Goal: Information Seeking & Learning: Learn about a topic

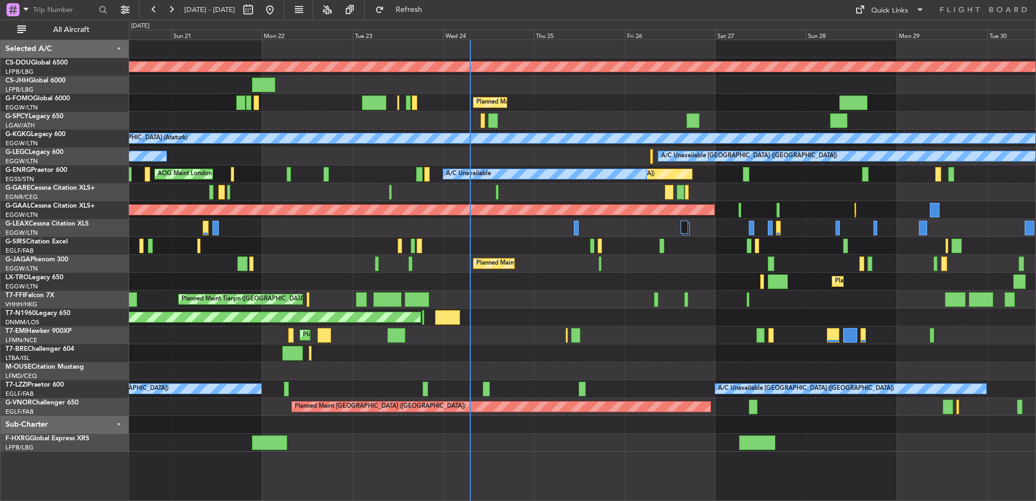
click at [371, 270] on div "Planned Maint London ([GEOGRAPHIC_DATA]) Planned Maint [GEOGRAPHIC_DATA] ([GEOG…" at bounding box center [582, 245] width 906 height 411
click at [511, 120] on div at bounding box center [582, 121] width 906 height 18
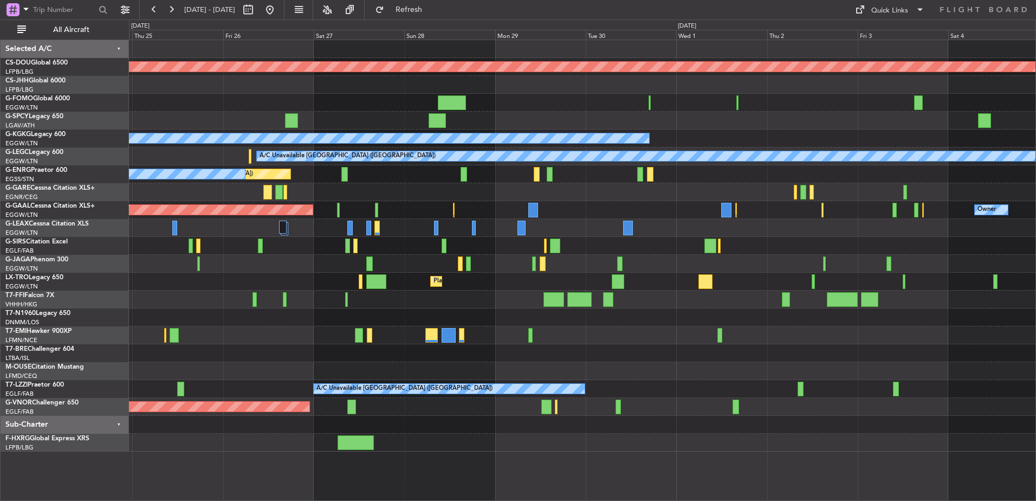
click at [143, 275] on div "Planned Maint [GEOGRAPHIC_DATA] ([GEOGRAPHIC_DATA])" at bounding box center [582, 282] width 906 height 18
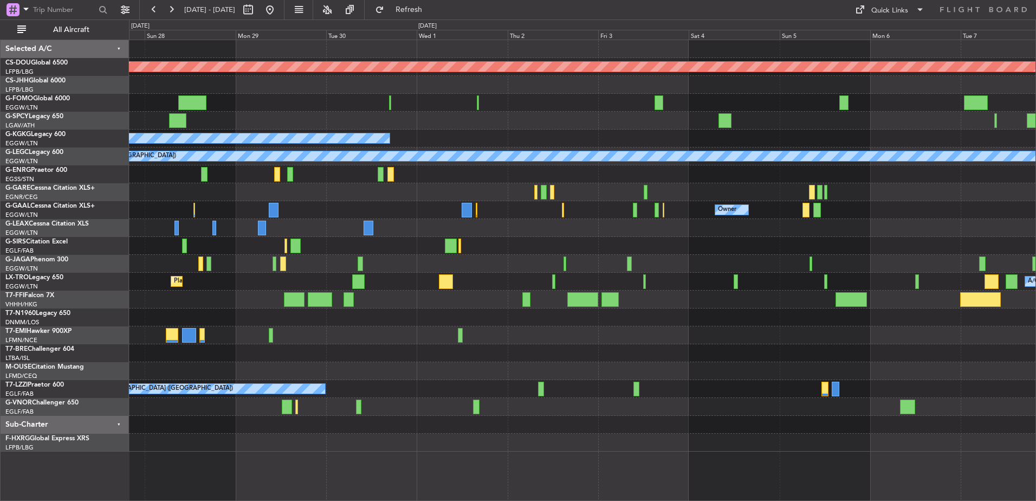
click at [163, 276] on div "Planned Maint London ([GEOGRAPHIC_DATA]) A/C Unavailable [GEOGRAPHIC_DATA] (Ata…" at bounding box center [582, 245] width 906 height 411
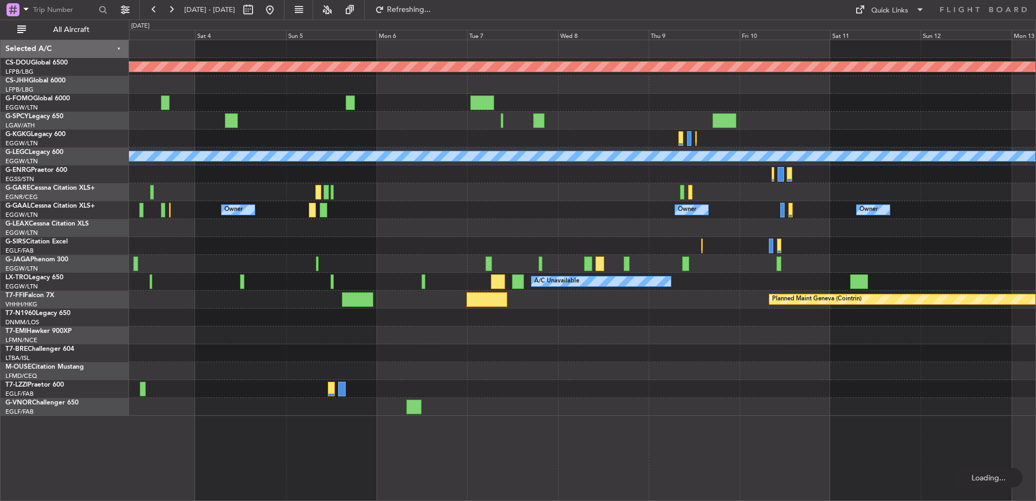
click at [328, 261] on div at bounding box center [582, 264] width 906 height 18
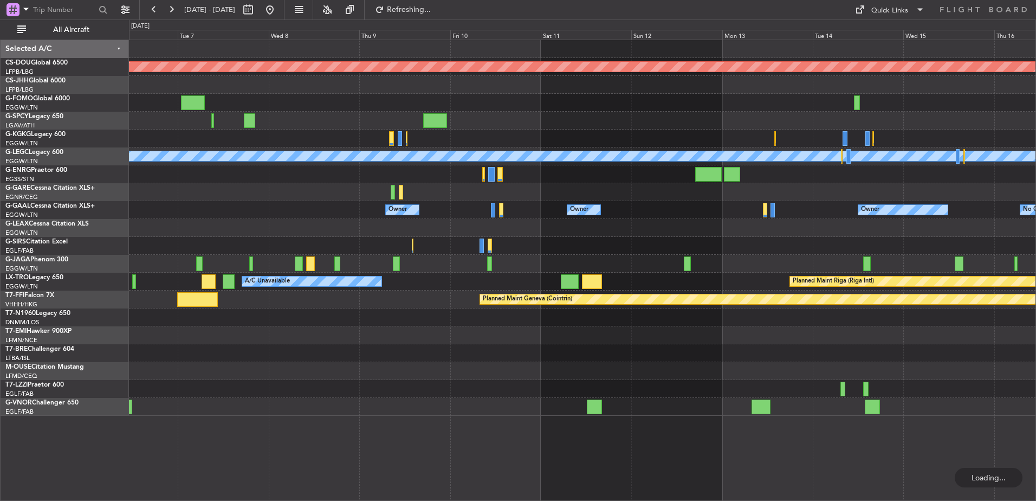
click at [294, 284] on div "Planned Maint London ([GEOGRAPHIC_DATA]) A/C Unavailable [GEOGRAPHIC_DATA] ([GE…" at bounding box center [582, 227] width 906 height 375
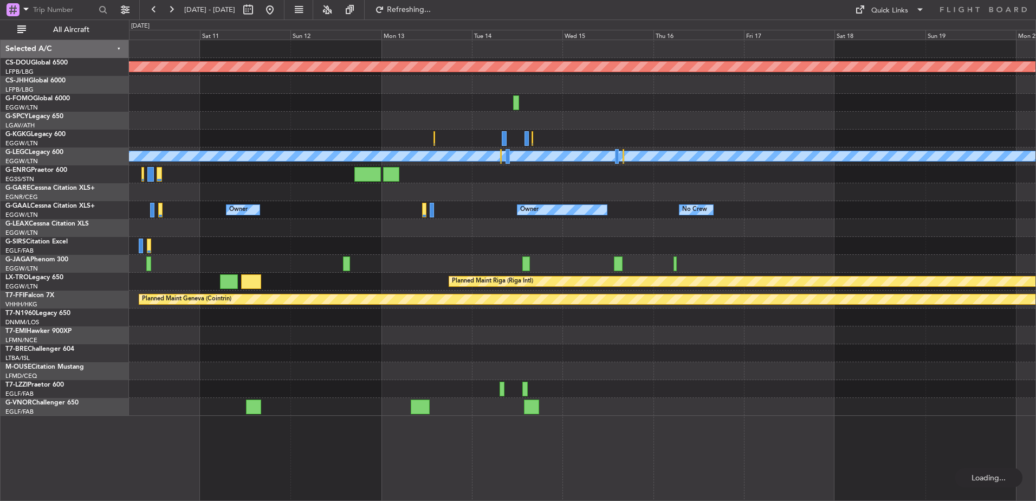
click at [445, 185] on div at bounding box center [582, 192] width 906 height 18
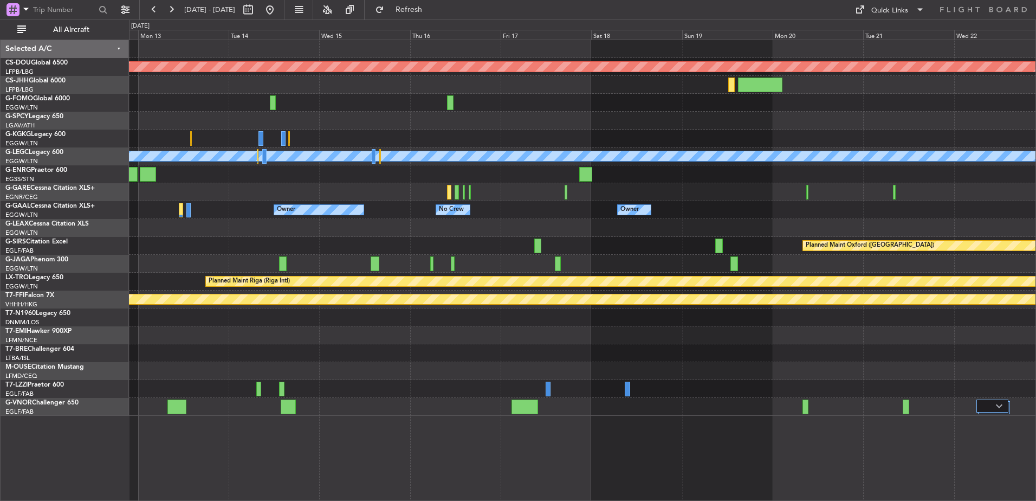
click at [373, 202] on div "Planned Maint London ([GEOGRAPHIC_DATA]) A/C Unavailable [GEOGRAPHIC_DATA] ([GE…" at bounding box center [582, 227] width 906 height 375
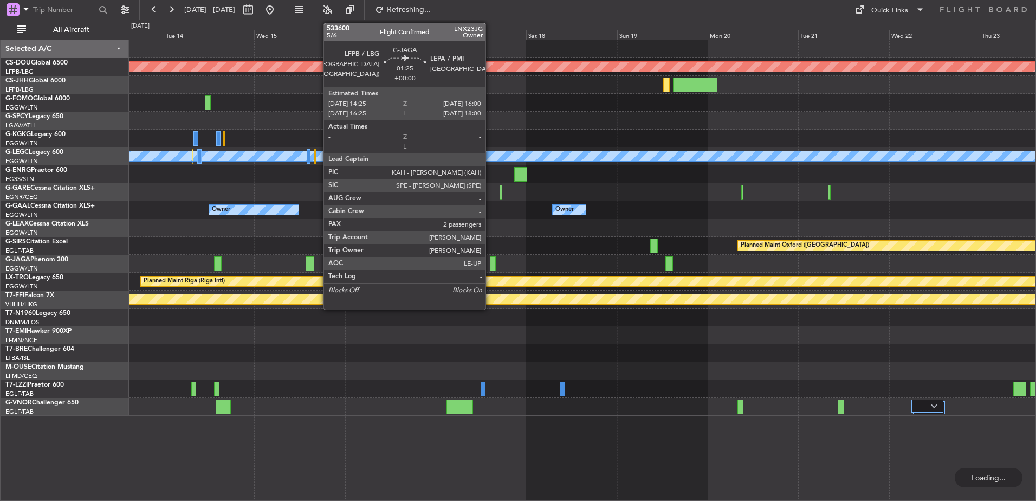
click at [490, 263] on div at bounding box center [493, 263] width 7 height 15
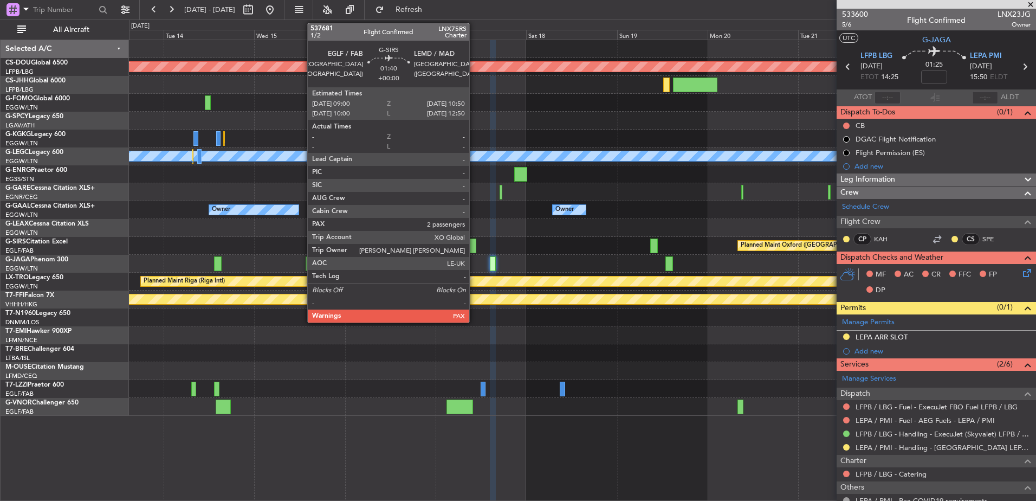
click at [474, 241] on div at bounding box center [472, 245] width 7 height 15
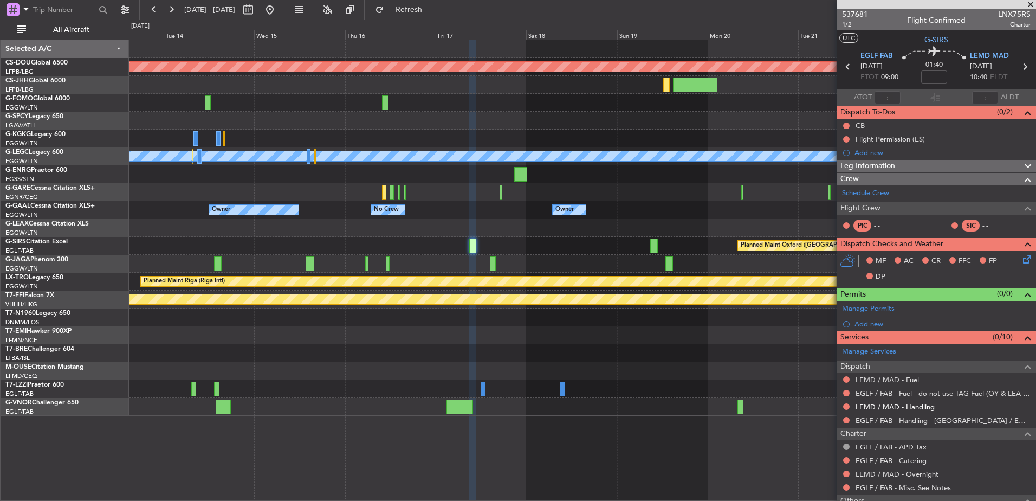
click at [827, 406] on link "LEMD / MAD - Handling" at bounding box center [895, 406] width 79 height 9
click at [827, 379] on link "LEMD / MAD - Fuel" at bounding box center [887, 379] width 63 height 9
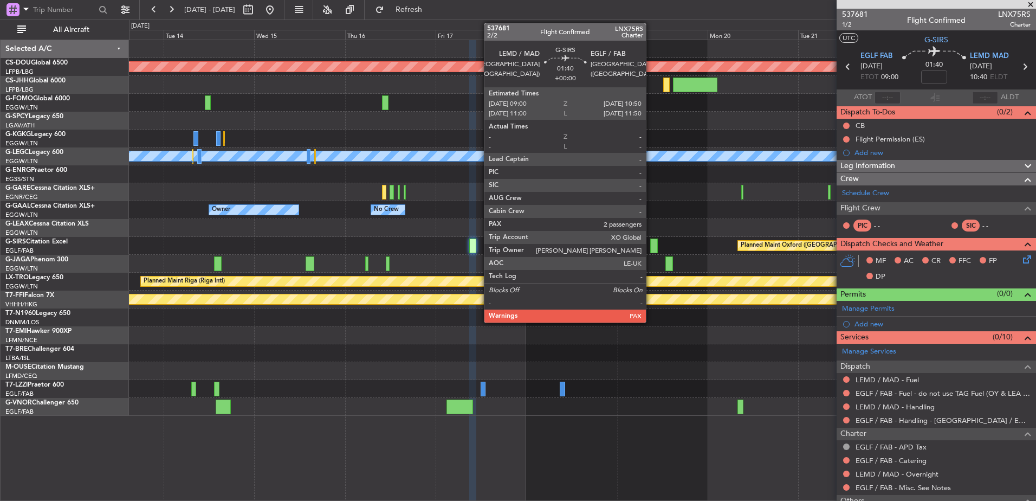
click at [654, 245] on div at bounding box center [653, 245] width 7 height 15
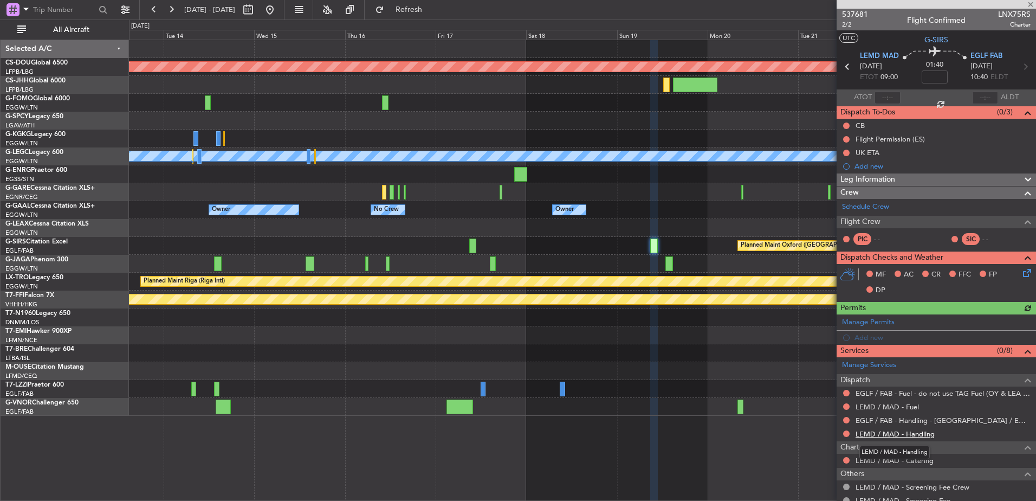
click at [827, 434] on link "LEMD / MAD - Handling" at bounding box center [895, 433] width 79 height 9
click at [827, 406] on link "LEMD / MAD - Fuel" at bounding box center [887, 406] width 63 height 9
click at [412, 10] on button "Refresh" at bounding box center [402, 9] width 65 height 17
click at [827, 208] on div "Schedule Crew Flight Crew PIC - - SIC - -" at bounding box center [936, 225] width 199 height 52
click at [827, 207] on div "Schedule Crew" at bounding box center [936, 207] width 199 height 16
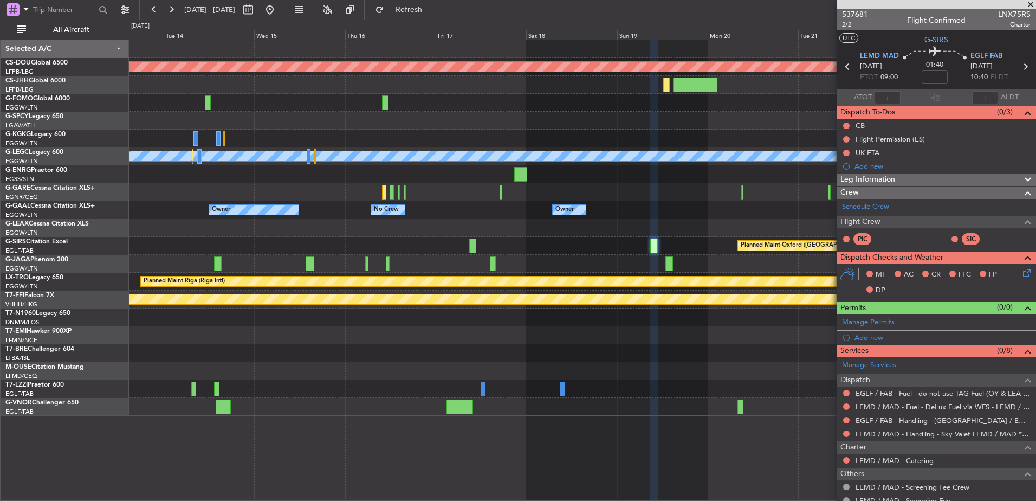
scroll to position [91, 0]
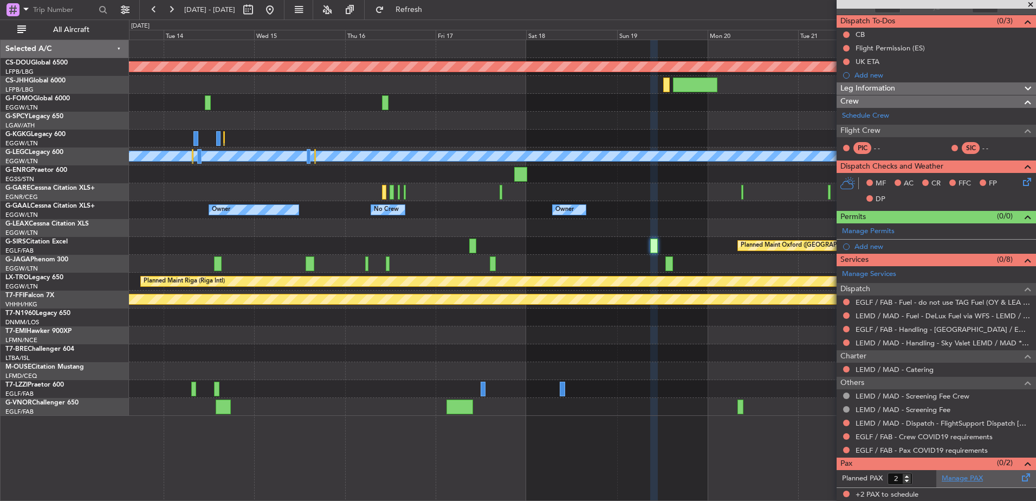
click at [827, 435] on link "Manage PAX" at bounding box center [962, 478] width 41 height 11
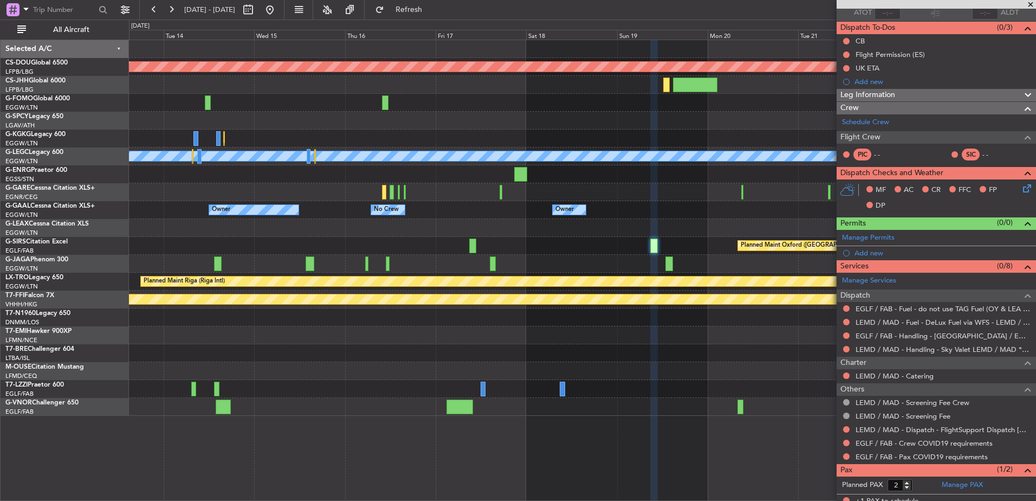
scroll to position [0, 0]
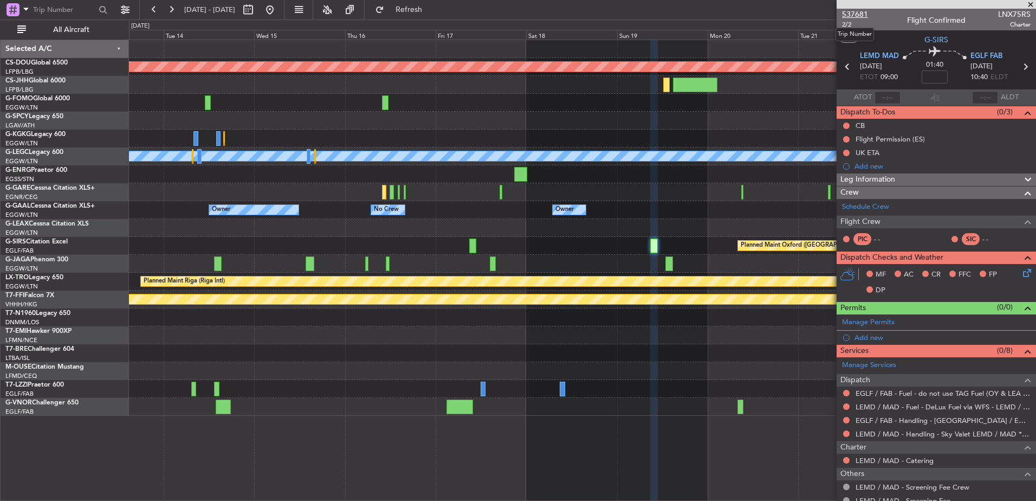
click at [827, 15] on span "537681" at bounding box center [855, 14] width 26 height 11
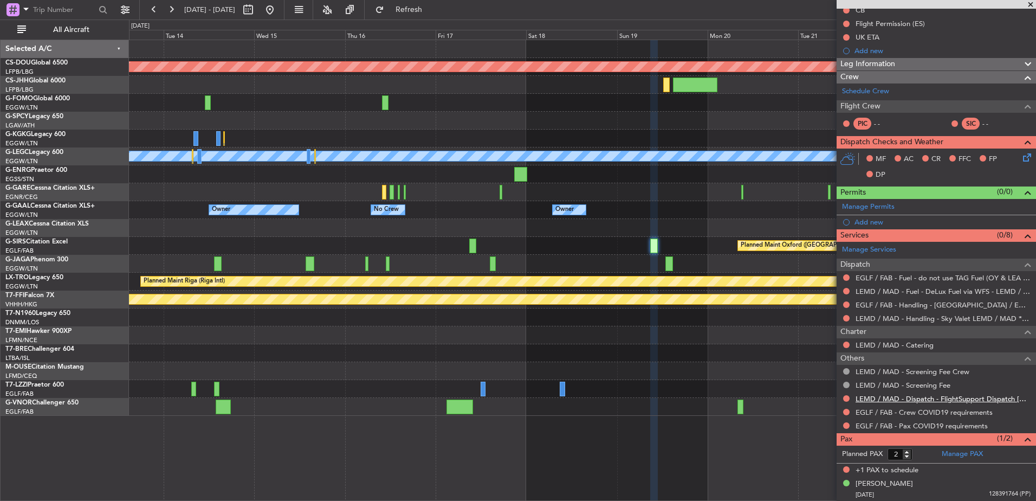
click at [827, 399] on link "LEMD / MAD - Dispatch - FlightSupport Dispatch [GEOGRAPHIC_DATA]" at bounding box center [943, 398] width 175 height 9
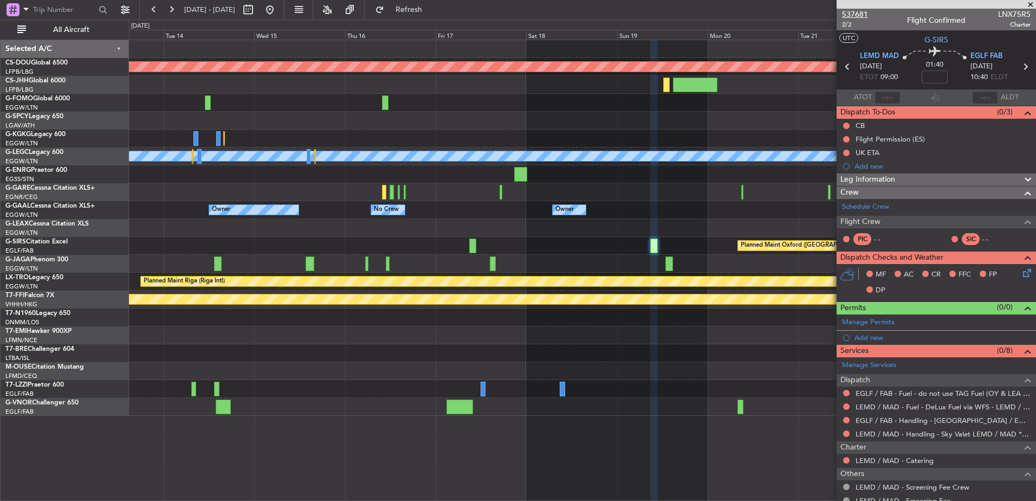
click at [827, 17] on span "537681" at bounding box center [855, 14] width 26 height 11
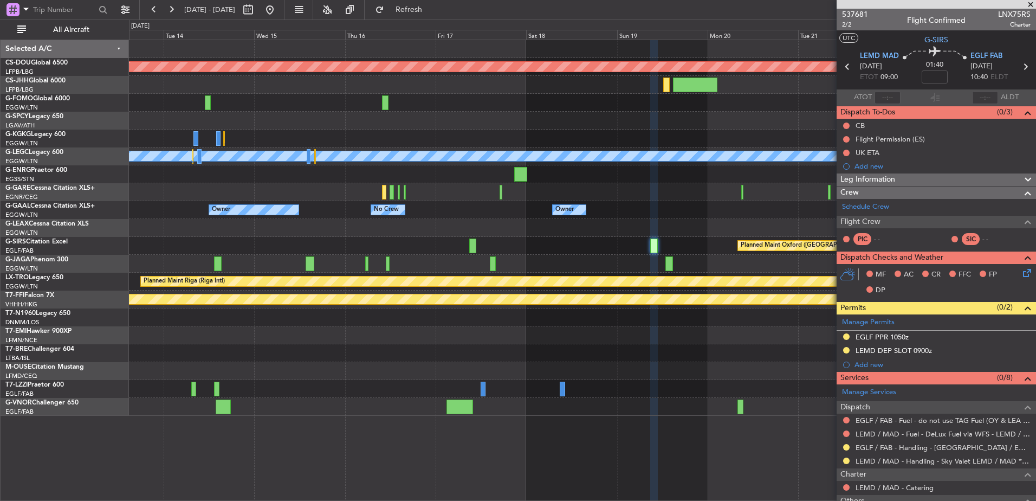
scroll to position [153, 0]
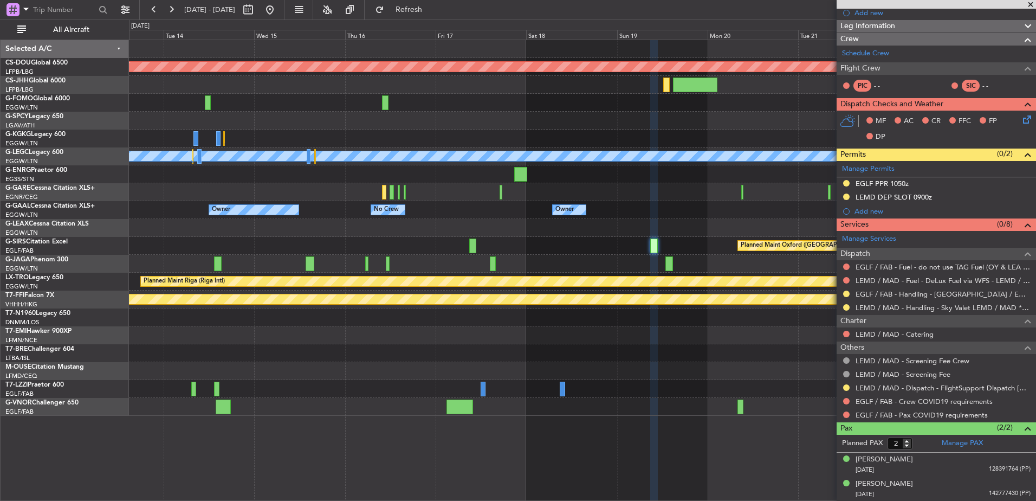
click at [186, 328] on div "Planned Maint London ([GEOGRAPHIC_DATA]) A/C Unavailable [GEOGRAPHIC_DATA] ([GE…" at bounding box center [582, 227] width 906 height 375
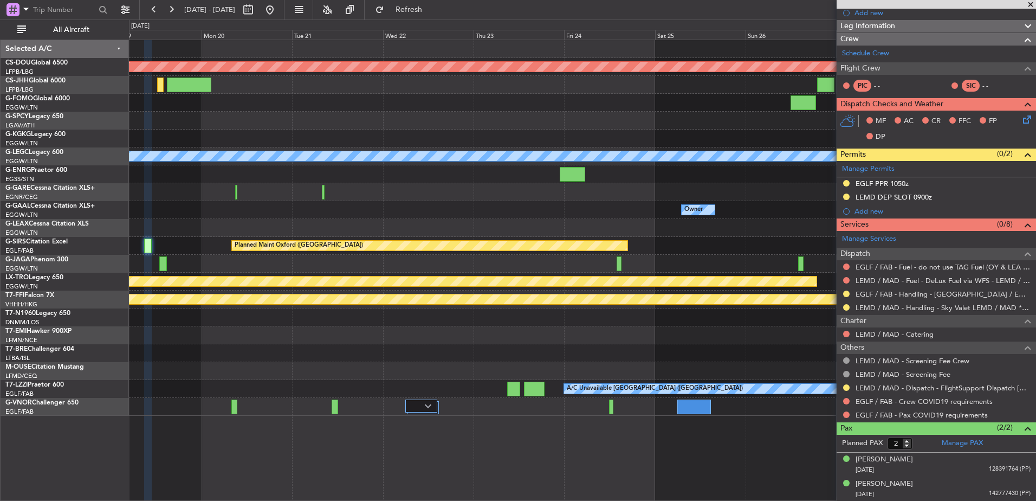
click at [281, 338] on div at bounding box center [582, 335] width 906 height 18
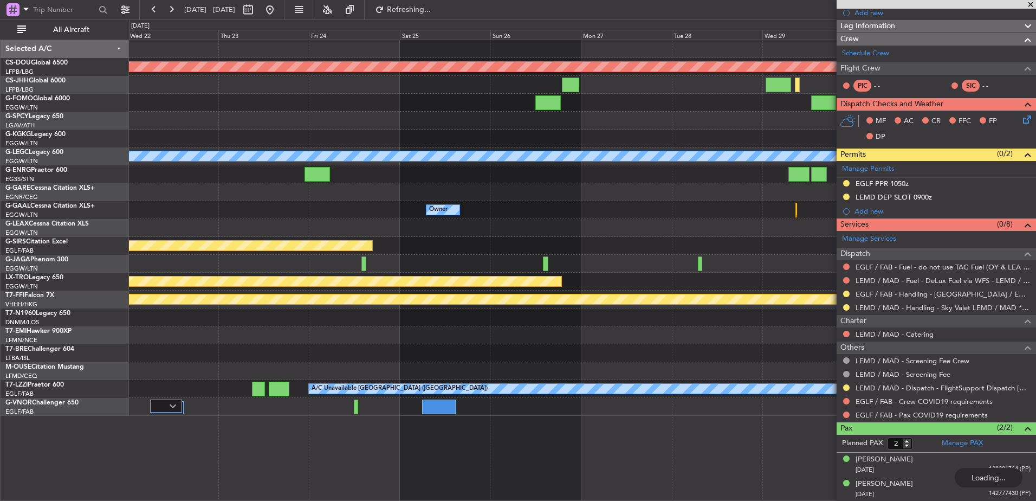
click at [275, 308] on div "Planned Maint London ([GEOGRAPHIC_DATA]) A/C Unavailable [GEOGRAPHIC_DATA] ([GE…" at bounding box center [582, 227] width 906 height 375
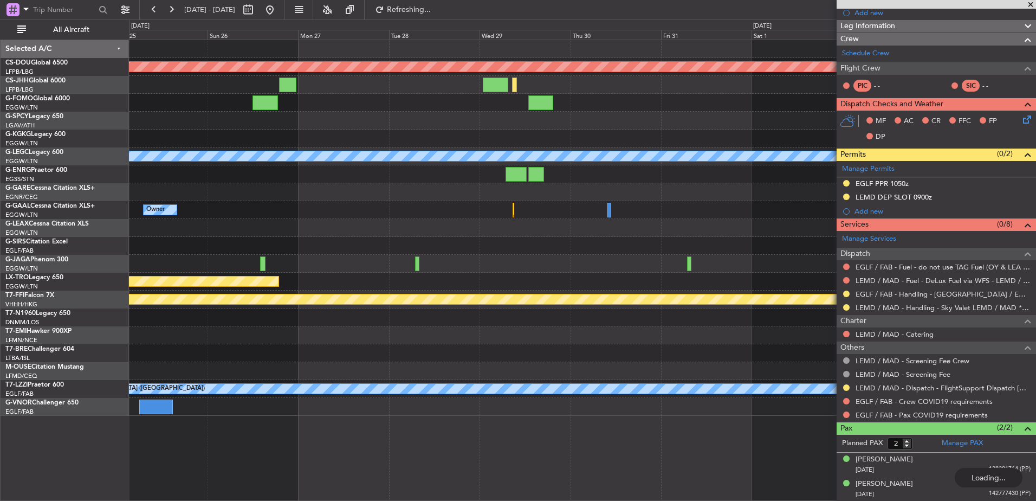
click at [238, 290] on div "Planned Maint London ([GEOGRAPHIC_DATA]) A/C Unavailable [GEOGRAPHIC_DATA] ([GE…" at bounding box center [582, 227] width 906 height 375
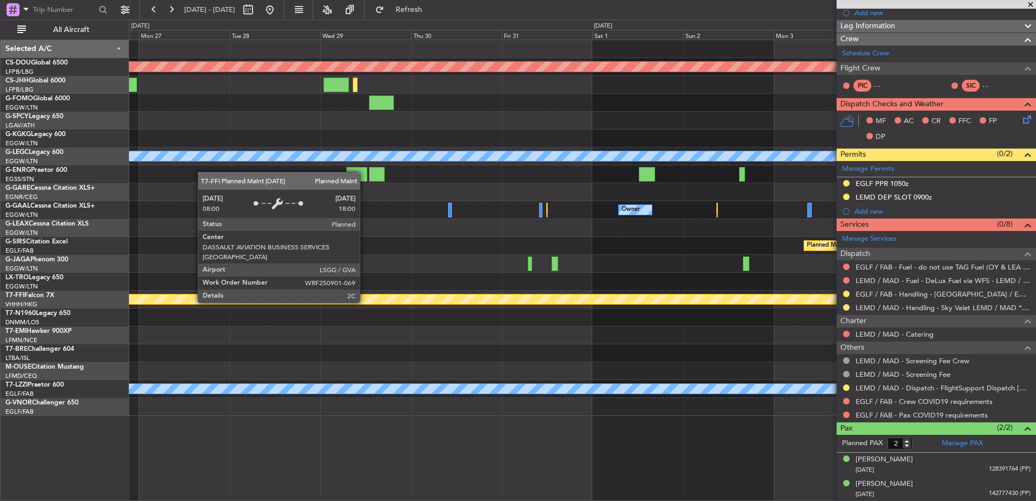
click at [481, 372] on div at bounding box center [582, 371] width 906 height 18
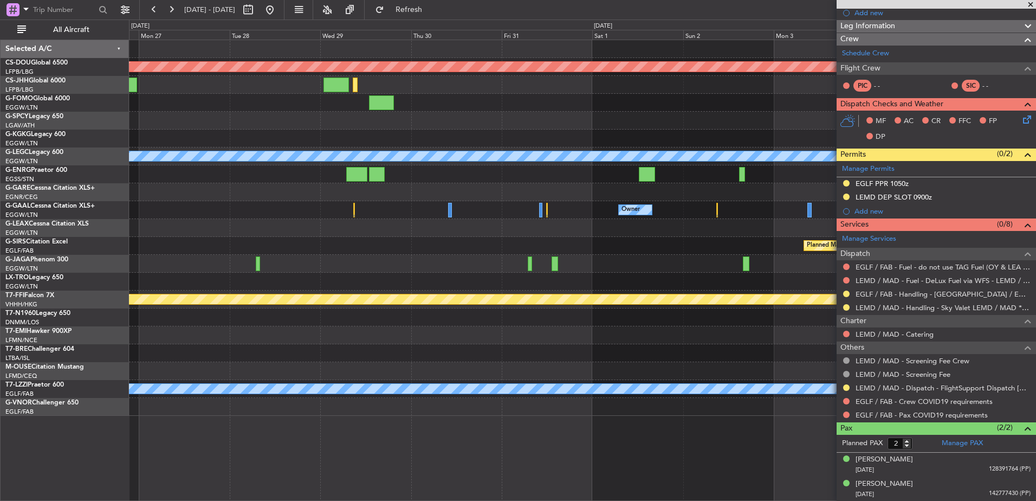
click at [535, 402] on div at bounding box center [582, 407] width 906 height 18
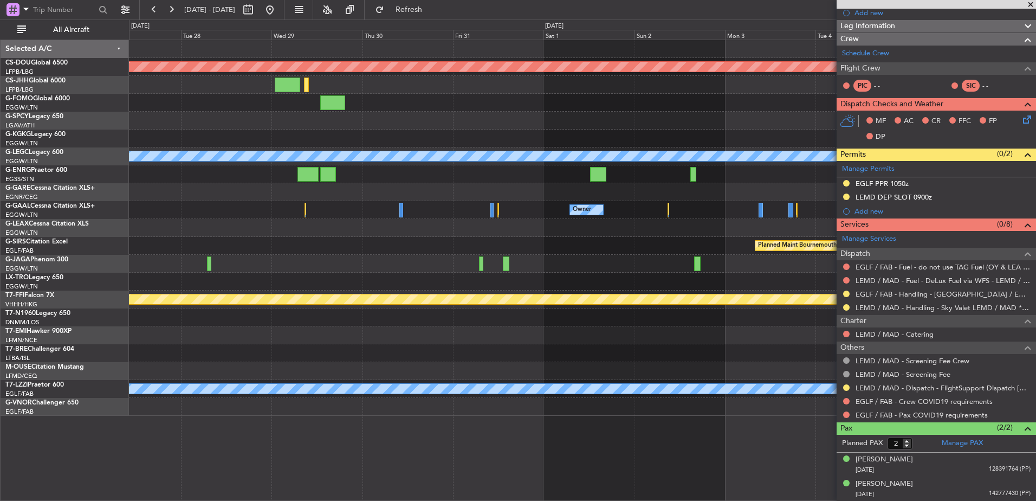
click at [403, 317] on div at bounding box center [582, 317] width 906 height 18
click at [278, 9] on button at bounding box center [269, 9] width 17 height 17
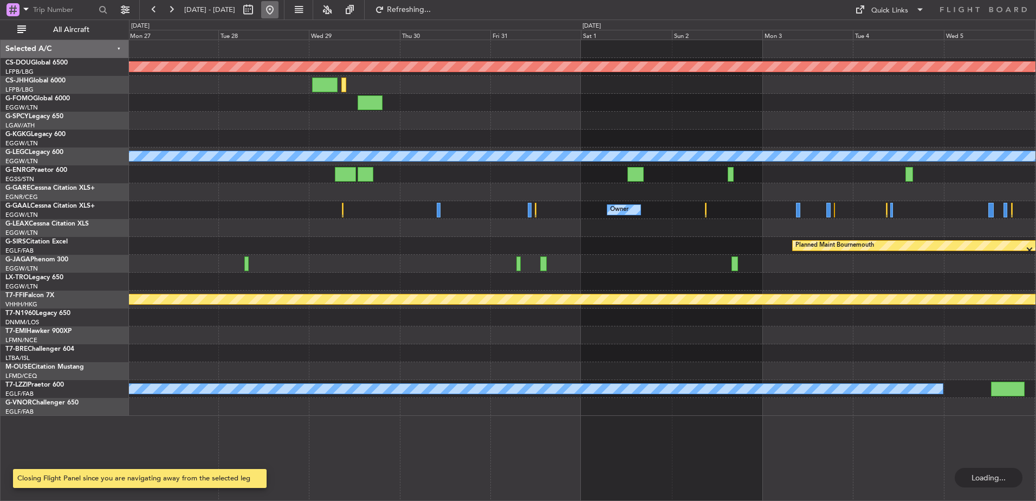
scroll to position [0, 0]
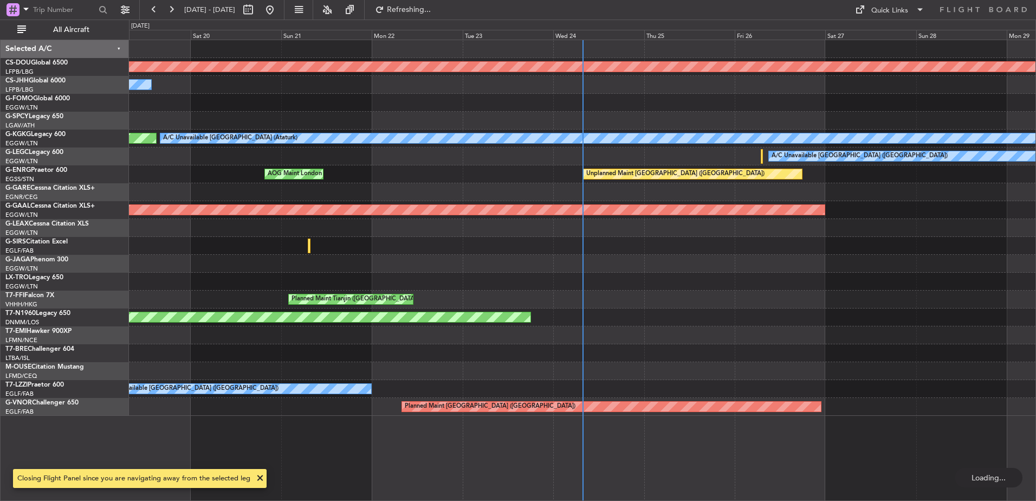
click at [297, 309] on div "Planned Maint London ([GEOGRAPHIC_DATA]) Owner Planned Maint [GEOGRAPHIC_DATA] …" at bounding box center [582, 227] width 906 height 375
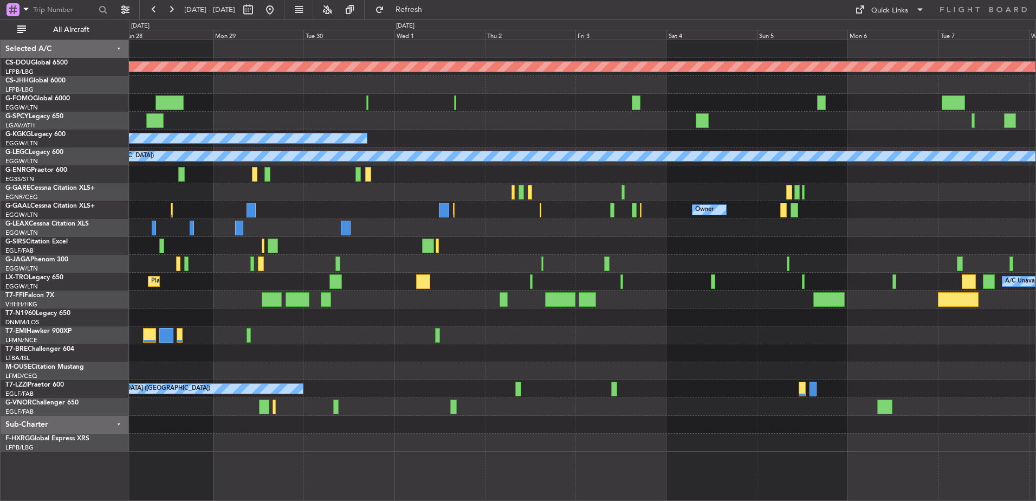
click at [584, 378] on div "Planned Maint London ([GEOGRAPHIC_DATA]) A/C Unavailable [GEOGRAPHIC_DATA] (Ata…" at bounding box center [582, 245] width 906 height 411
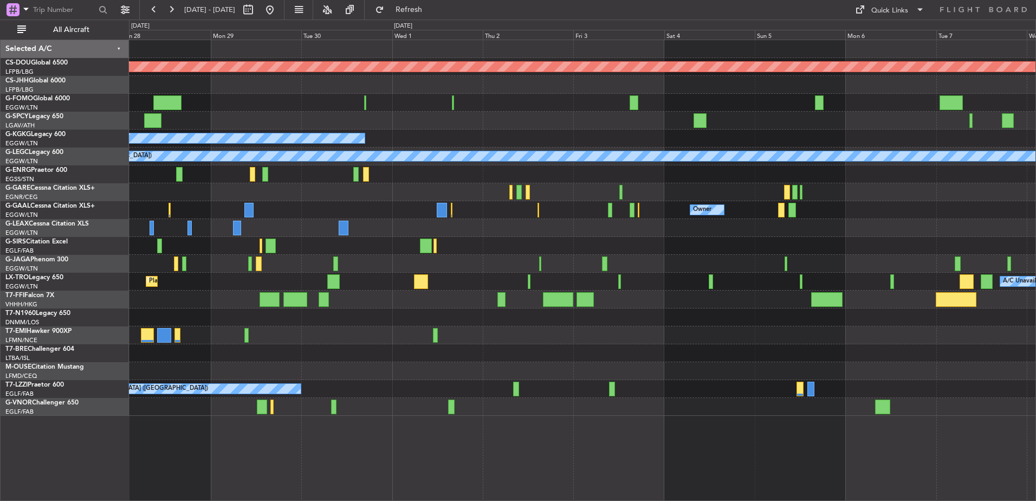
click at [827, 178] on div "Planned Maint London ([GEOGRAPHIC_DATA]) A/C Unavailable [GEOGRAPHIC_DATA] (Ata…" at bounding box center [582, 227] width 906 height 375
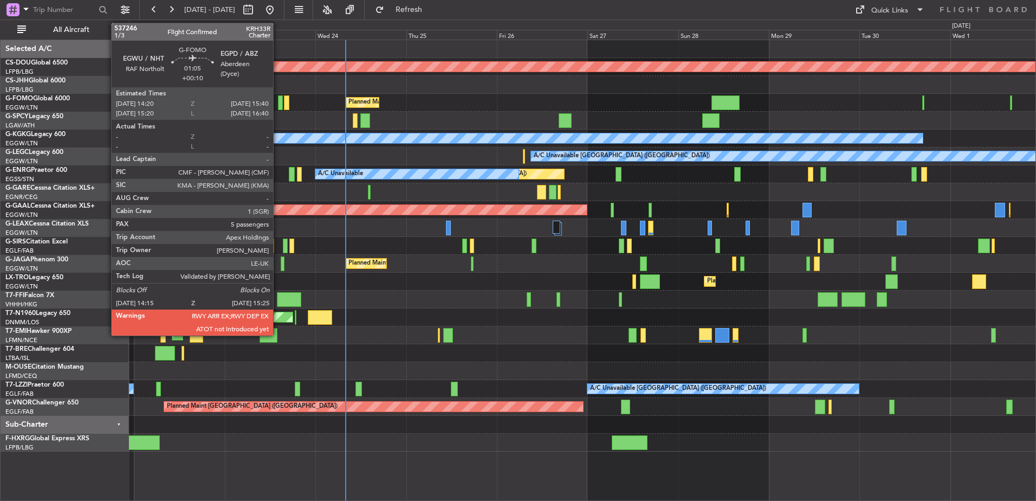
click at [280, 100] on div at bounding box center [280, 102] width 5 height 15
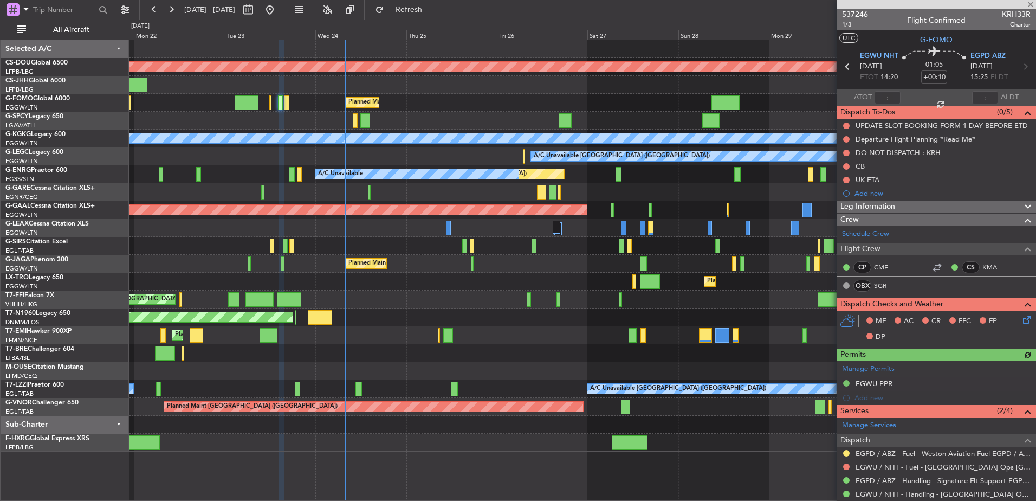
scroll to position [238, 0]
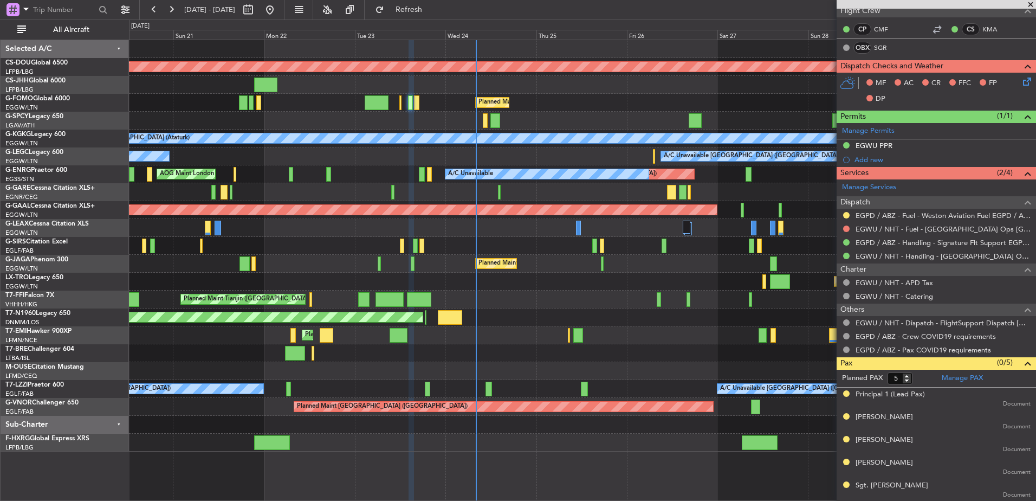
click at [342, 273] on div "Planned Maint London ([GEOGRAPHIC_DATA]) Planned Maint [GEOGRAPHIC_DATA] ([GEOG…" at bounding box center [582, 245] width 906 height 411
click at [152, 14] on button at bounding box center [153, 9] width 17 height 17
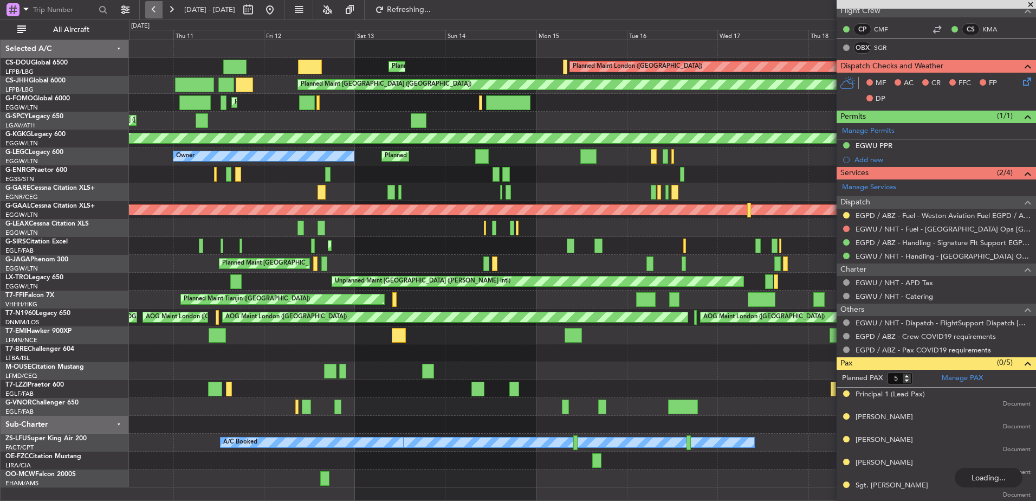
click at [152, 14] on button at bounding box center [153, 9] width 17 height 17
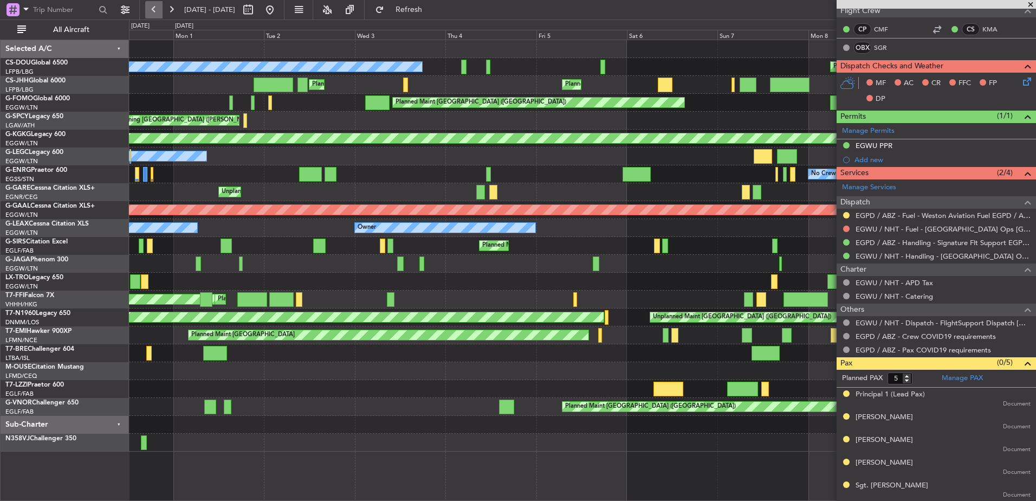
click at [152, 9] on button at bounding box center [153, 9] width 17 height 17
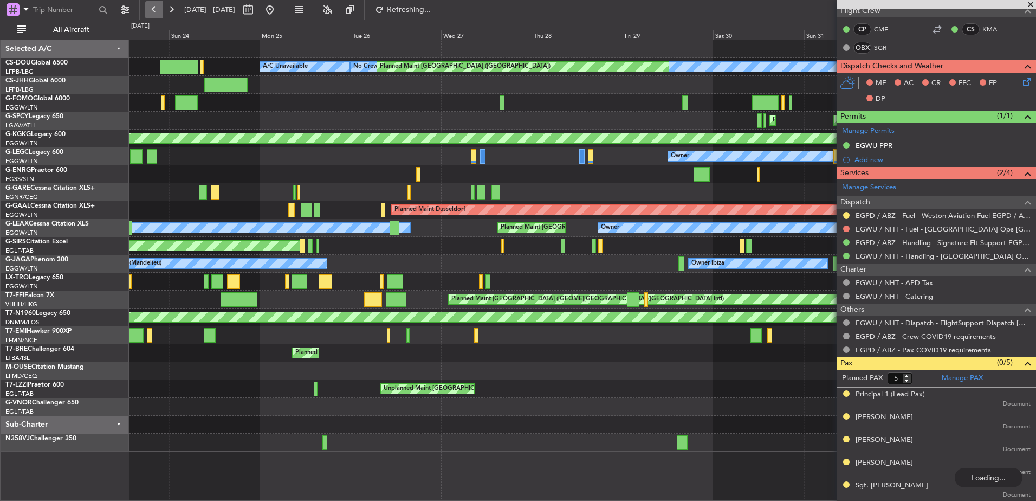
click at [152, 9] on button at bounding box center [153, 9] width 17 height 17
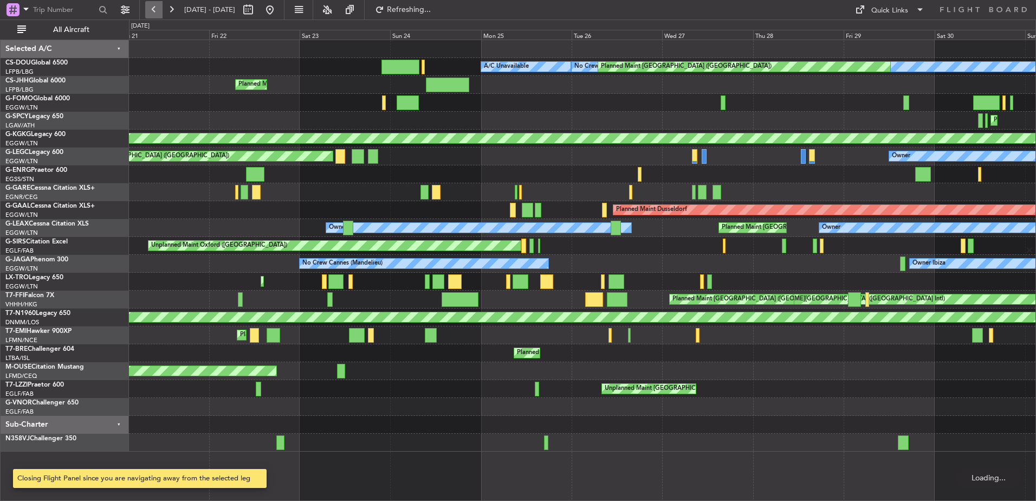
scroll to position [0, 0]
click at [152, 9] on button at bounding box center [153, 9] width 17 height 17
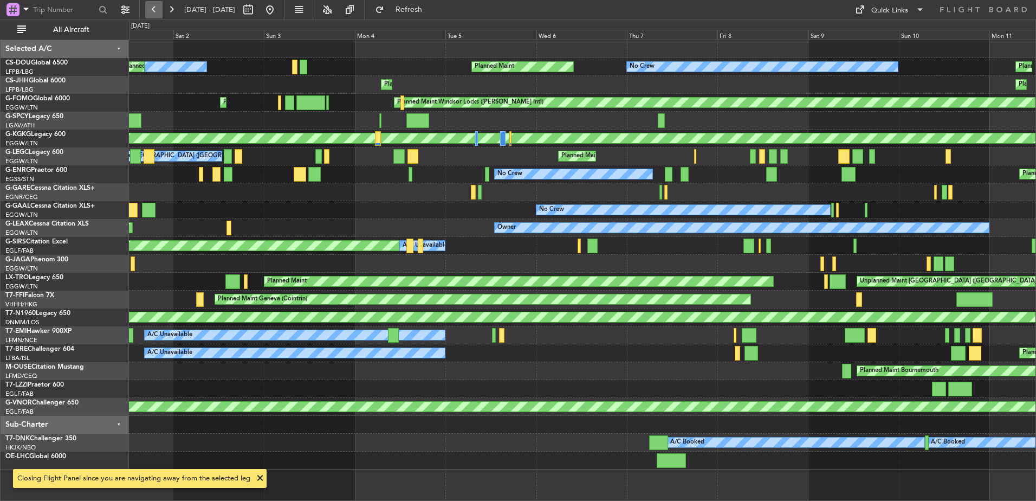
click at [152, 9] on button at bounding box center [153, 9] width 17 height 17
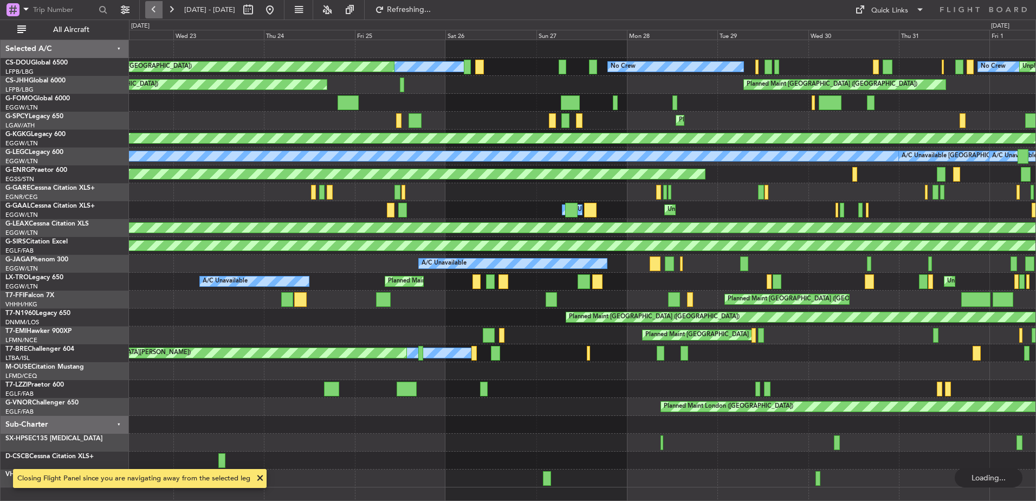
click at [152, 9] on button at bounding box center [153, 9] width 17 height 17
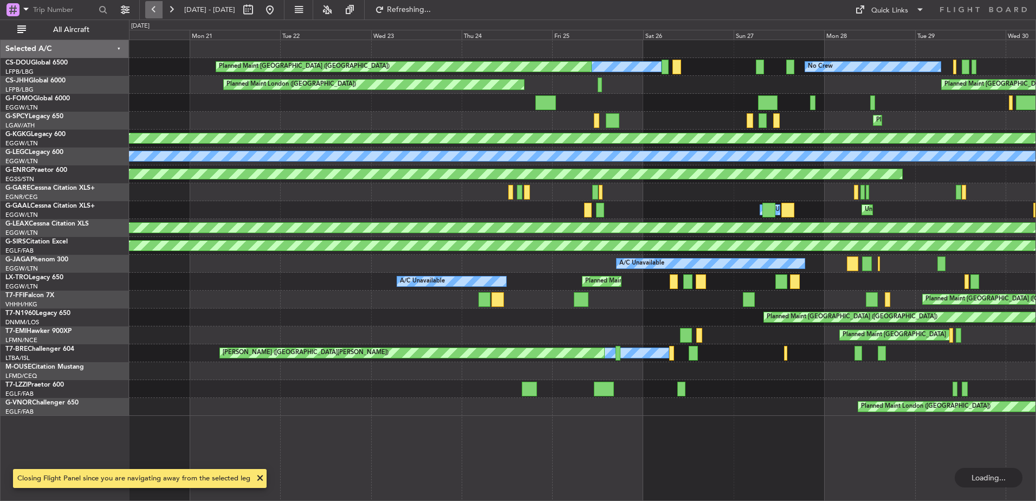
click at [152, 9] on button at bounding box center [153, 9] width 17 height 17
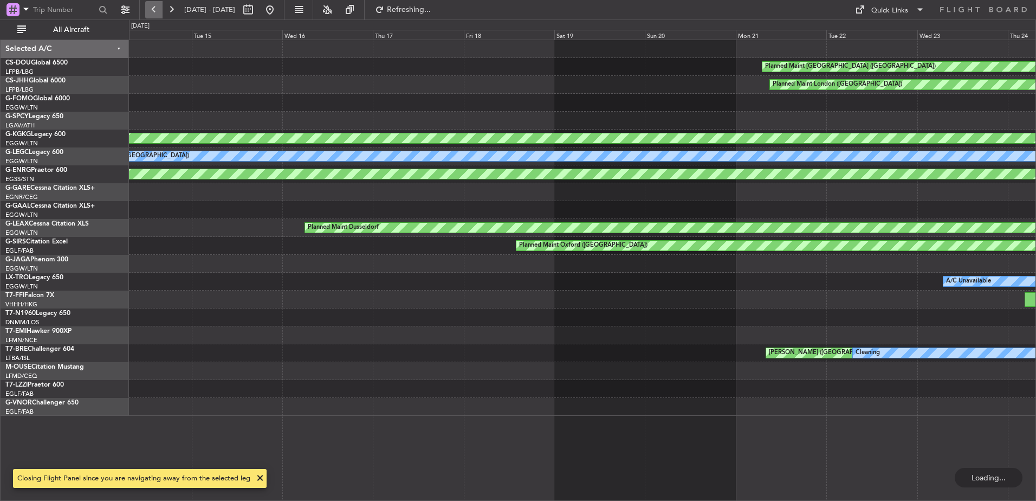
click at [152, 9] on button at bounding box center [153, 9] width 17 height 17
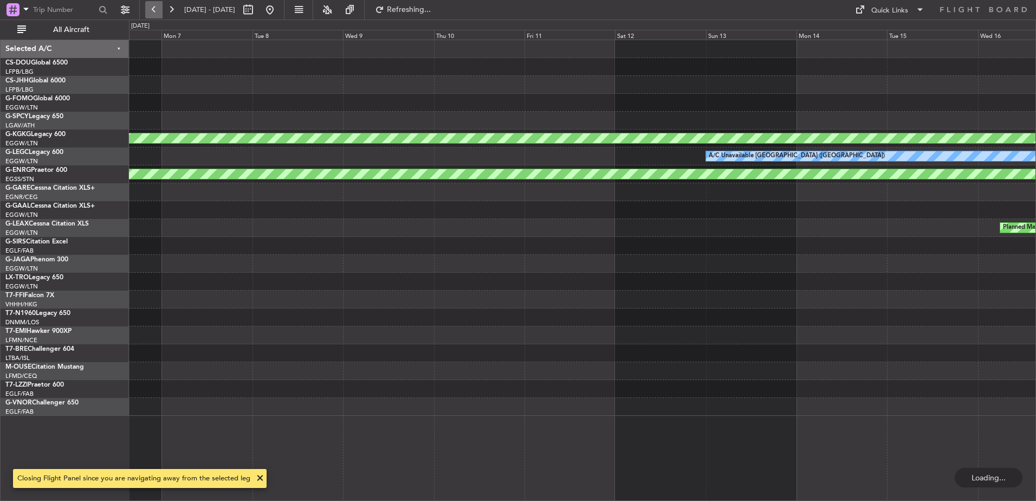
click at [152, 9] on button at bounding box center [153, 9] width 17 height 17
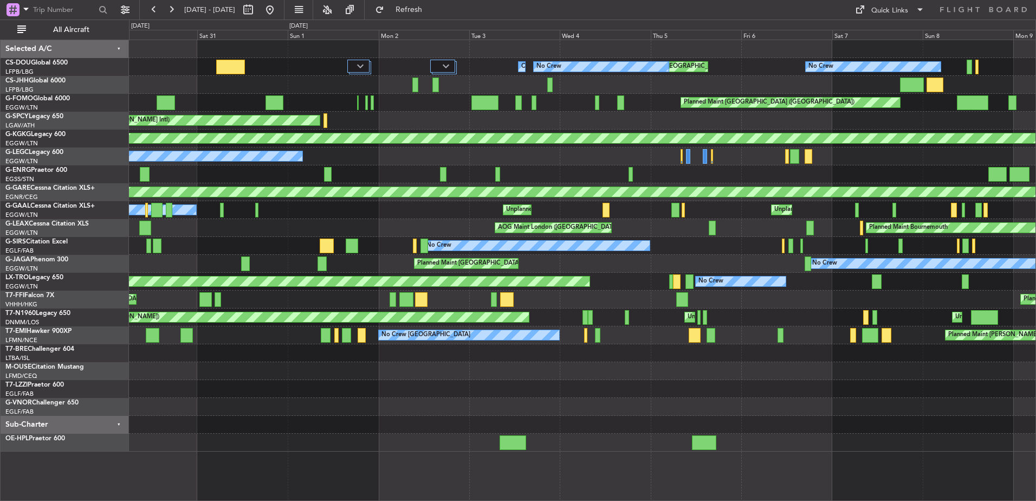
click at [448, 199] on div "Planned Maint [GEOGRAPHIC_DATA] ([GEOGRAPHIC_DATA]) Owner No Crew No Crew Unpla…" at bounding box center [582, 245] width 906 height 411
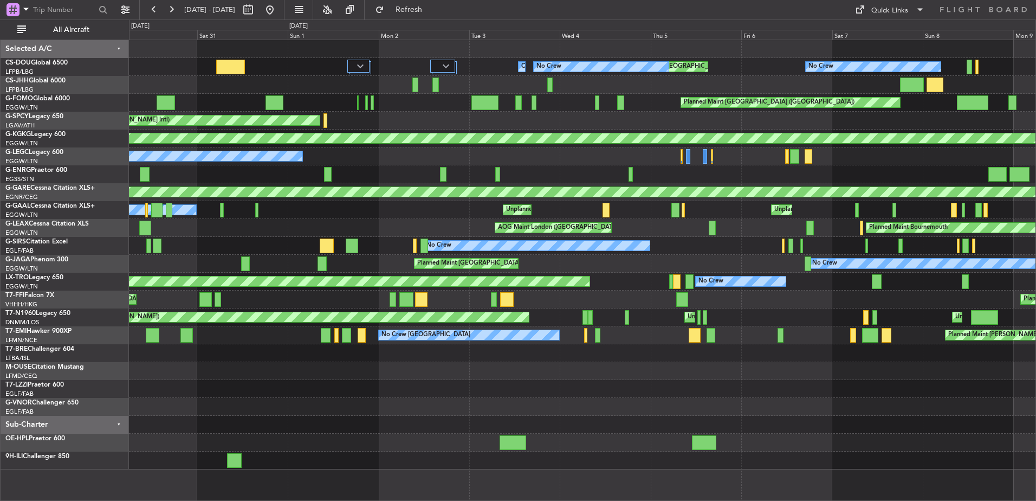
click at [535, 227] on div "Planned Maint [GEOGRAPHIC_DATA] ([GEOGRAPHIC_DATA]) Owner No Crew No Crew Plann…" at bounding box center [582, 254] width 906 height 429
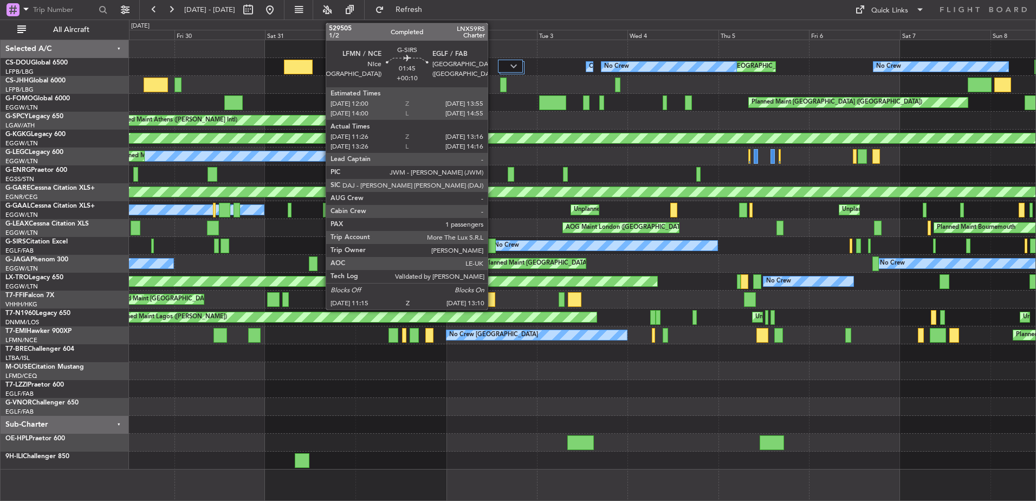
click at [493, 239] on div at bounding box center [492, 245] width 8 height 15
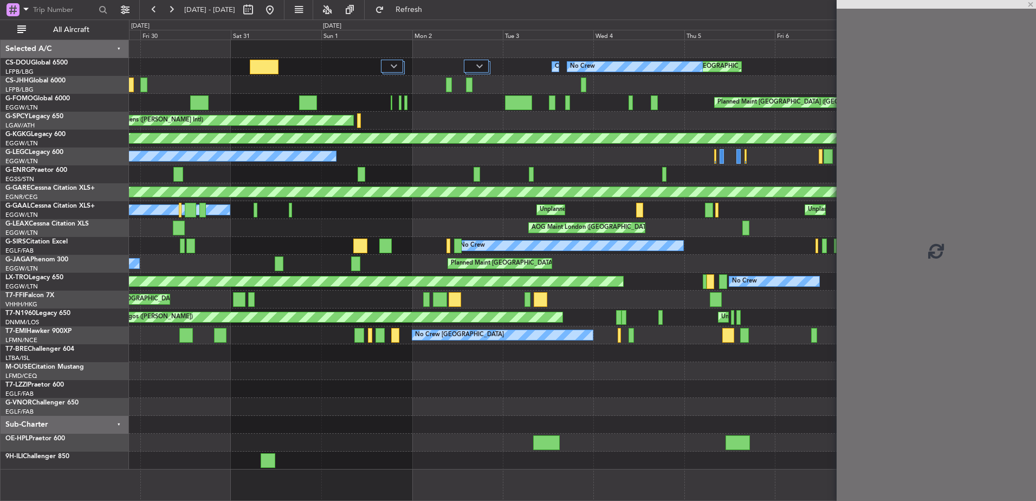
click at [516, 256] on div "Planned Maint [GEOGRAPHIC_DATA] ([GEOGRAPHIC_DATA]) Owner No Crew No Crew Plann…" at bounding box center [582, 254] width 906 height 429
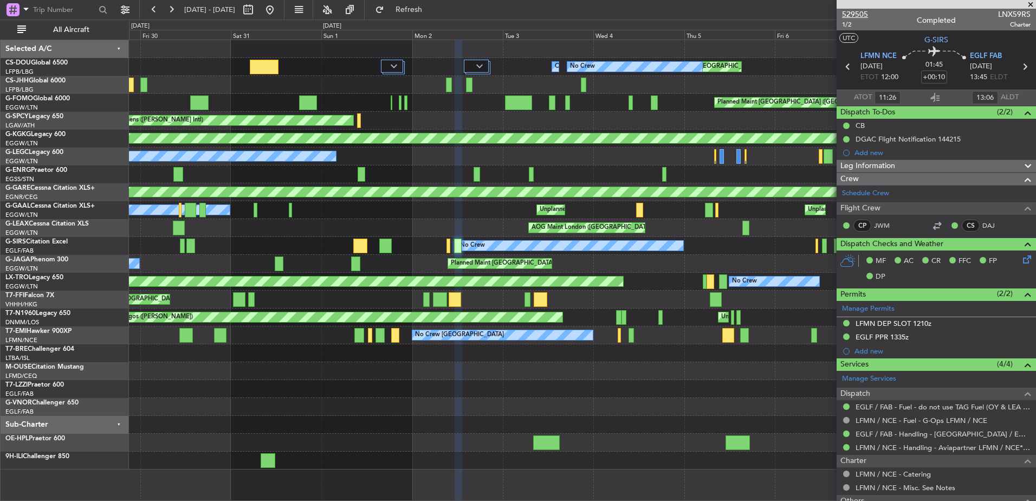
click at [827, 15] on span "529505" at bounding box center [855, 14] width 26 height 11
click at [827, 9] on span "529505" at bounding box center [855, 14] width 26 height 11
click at [406, 218] on div "Unplanned Maint [GEOGRAPHIC_DATA] ([GEOGRAPHIC_DATA]) Owner [GEOGRAPHIC_DATA] (…" at bounding box center [582, 210] width 906 height 18
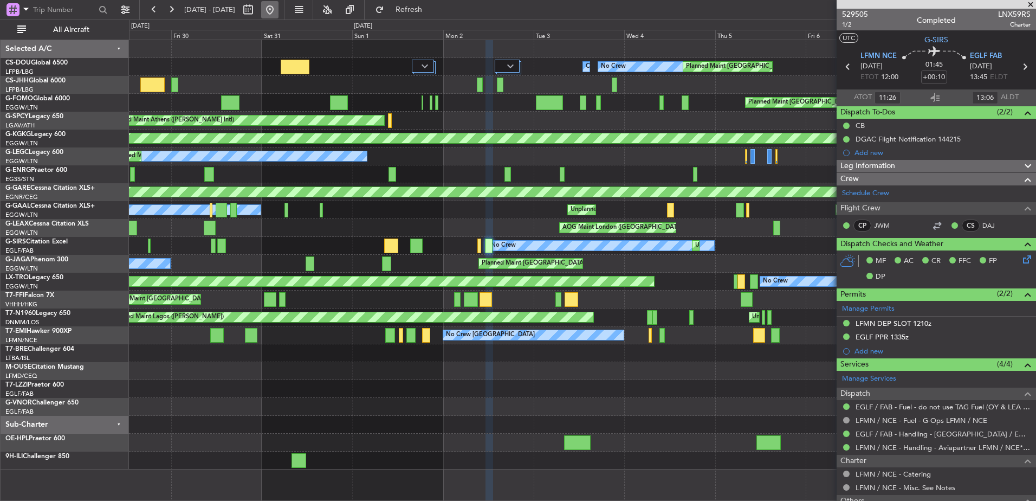
click at [278, 9] on button at bounding box center [269, 9] width 17 height 17
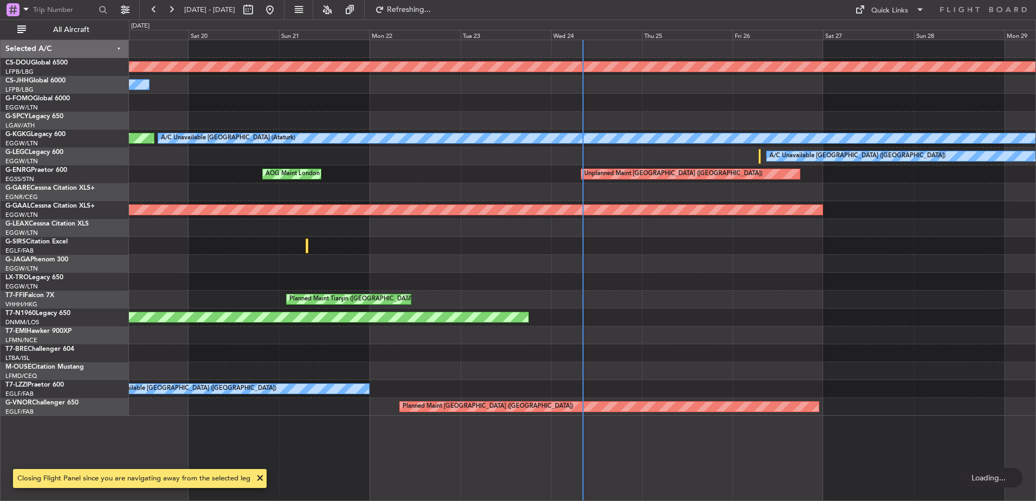
click at [403, 313] on div "AOG Maint London ([GEOGRAPHIC_DATA])" at bounding box center [582, 317] width 906 height 18
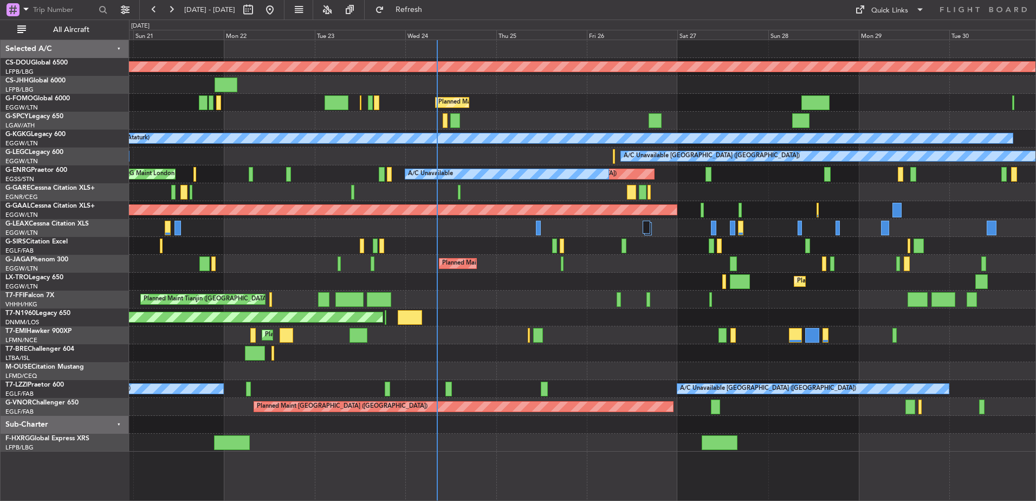
click at [351, 353] on div at bounding box center [582, 353] width 906 height 18
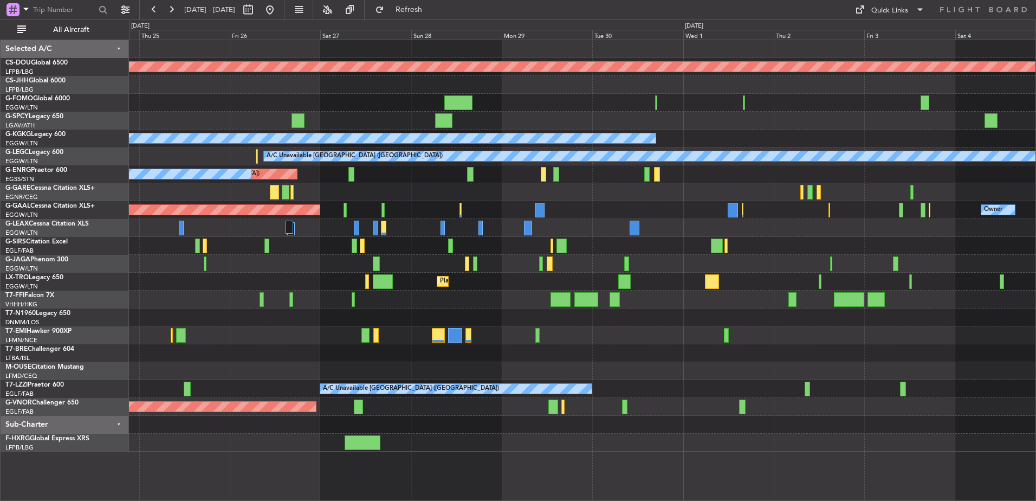
click at [363, 302] on div "Planned Maint Tianjin ([GEOGRAPHIC_DATA])" at bounding box center [582, 299] width 906 height 18
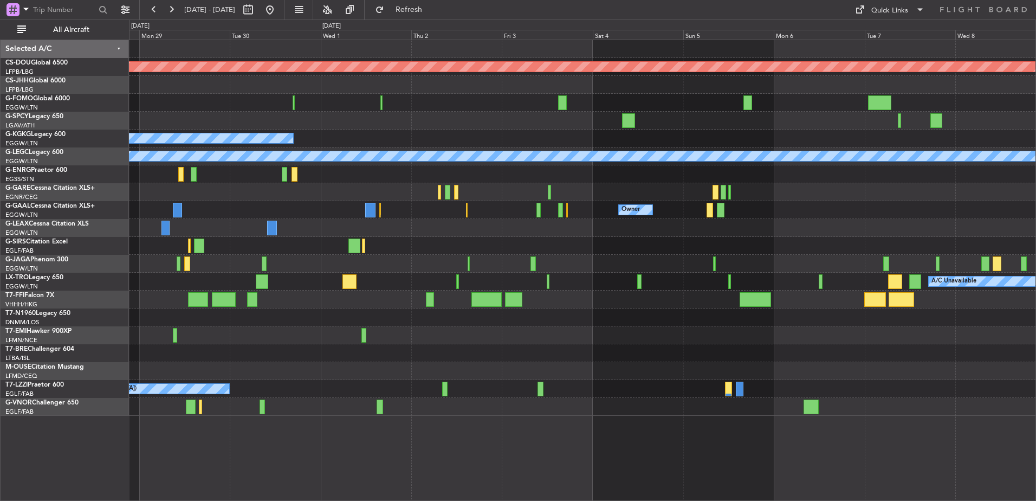
click at [537, 251] on div at bounding box center [582, 246] width 906 height 18
click at [554, 244] on div at bounding box center [582, 246] width 906 height 18
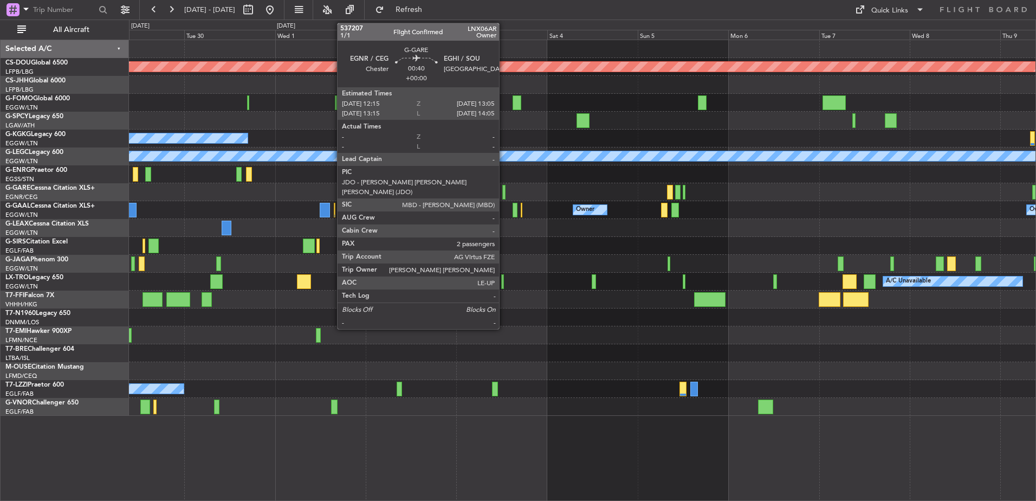
click at [504, 197] on div at bounding box center [503, 192] width 3 height 15
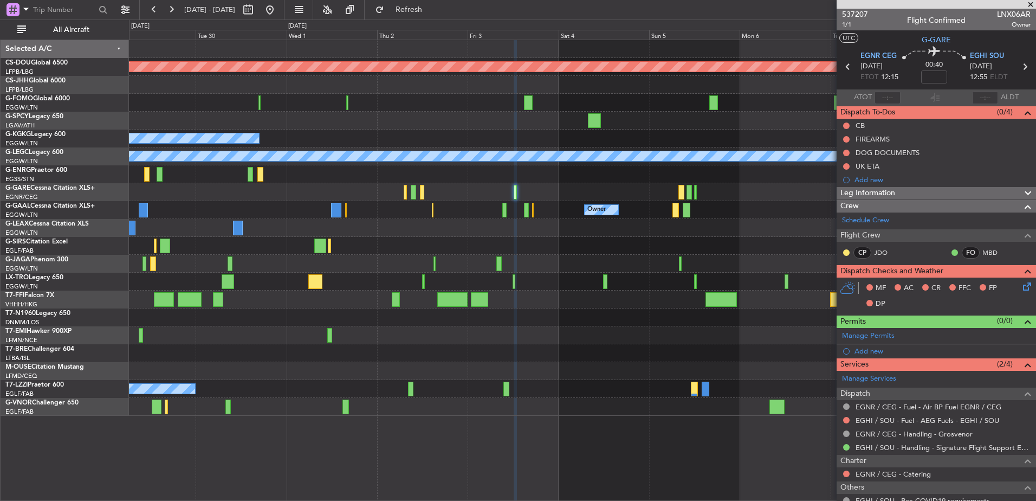
click at [306, 249] on div at bounding box center [582, 246] width 906 height 18
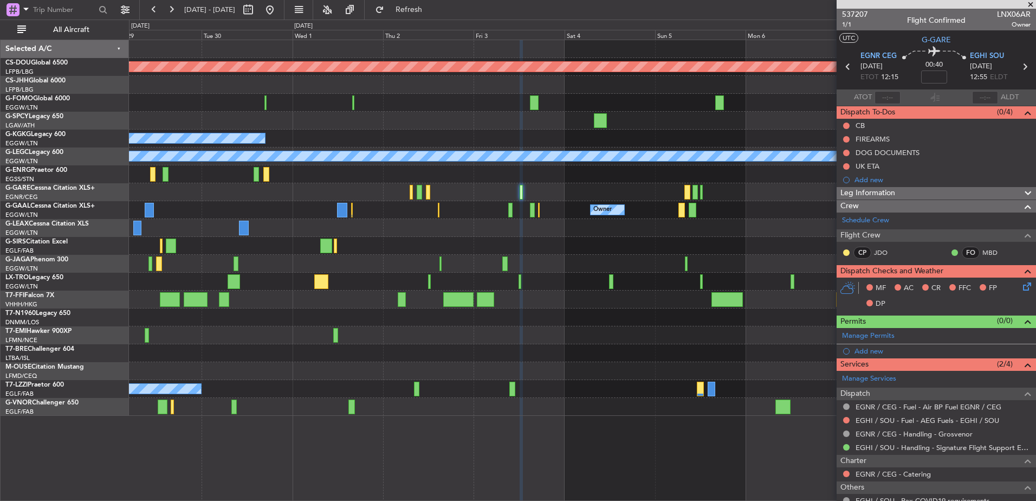
click at [98, 259] on div "G-JAGA Phenom 300" at bounding box center [66, 260] width 123 height 10
click at [827, 15] on span "537207" at bounding box center [855, 14] width 26 height 11
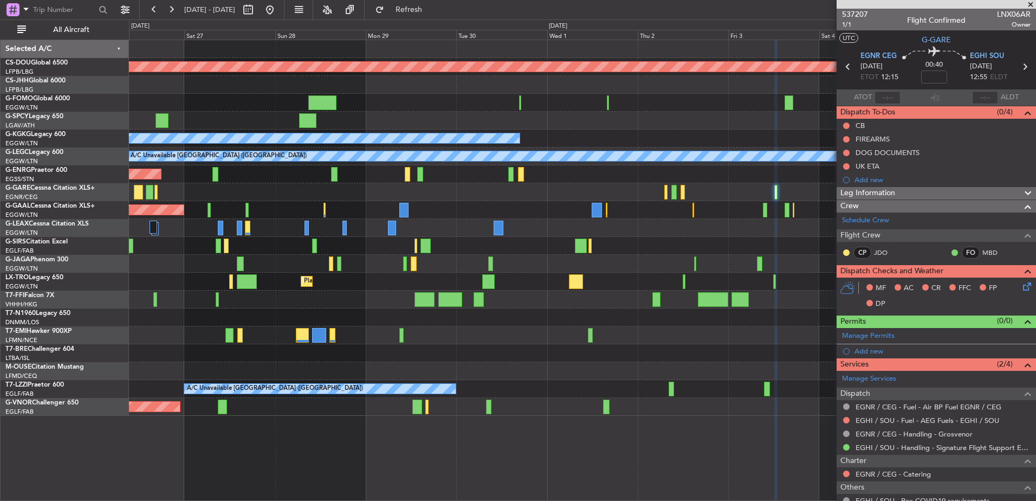
click at [513, 278] on div "Planned Maint London ([GEOGRAPHIC_DATA]) Planned Maint [GEOGRAPHIC_DATA] ([GEOG…" at bounding box center [582, 227] width 906 height 375
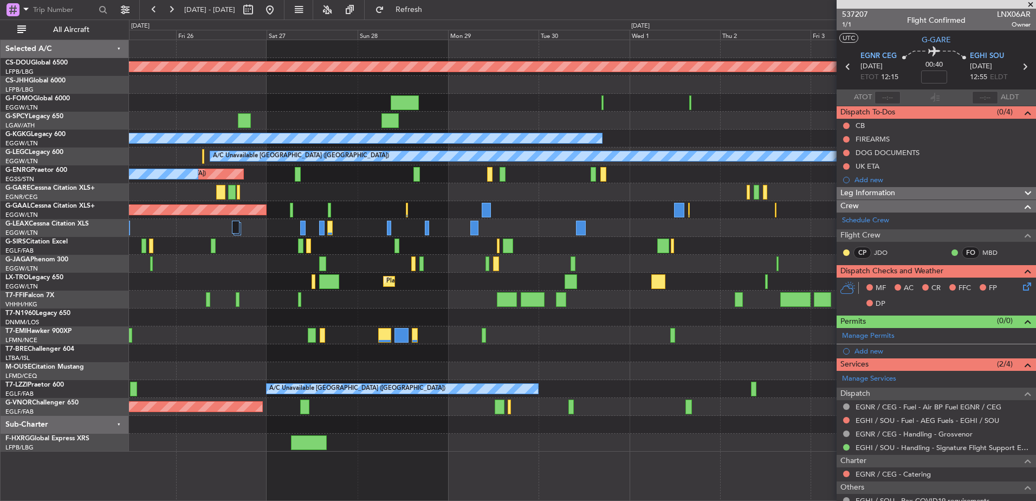
click at [351, 168] on div "Unplanned Maint [GEOGRAPHIC_DATA] ([GEOGRAPHIC_DATA]) A/C Unavailable" at bounding box center [582, 174] width 906 height 18
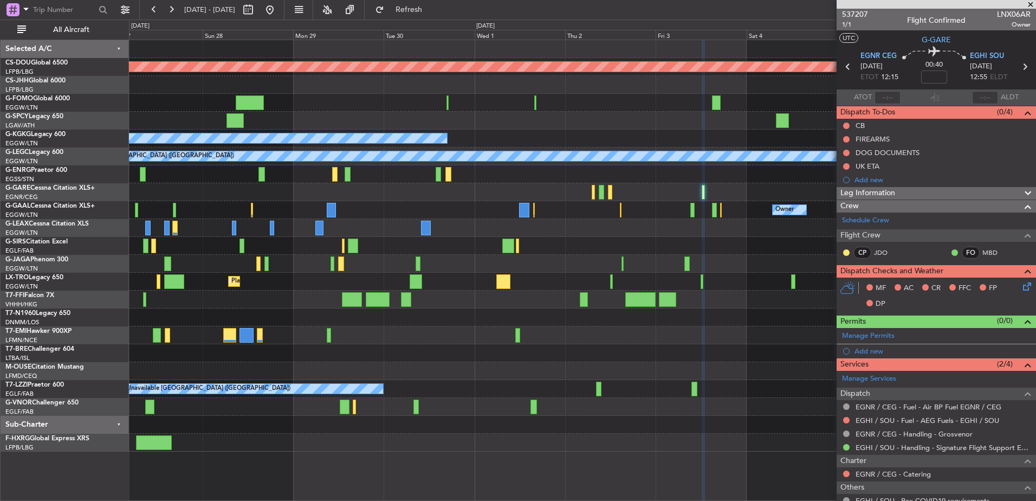
click at [252, 200] on div "Planned Maint London ([GEOGRAPHIC_DATA]) Planned Maint [GEOGRAPHIC_DATA] ([GEOG…" at bounding box center [582, 245] width 906 height 411
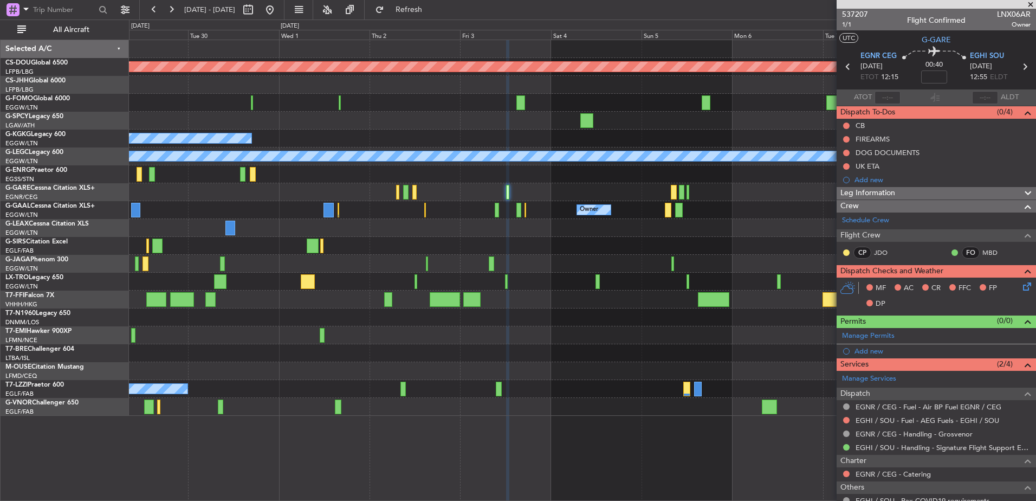
click at [420, 248] on div "Planned Maint London ([GEOGRAPHIC_DATA]) A/C Unavailable [GEOGRAPHIC_DATA] (Ata…" at bounding box center [582, 227] width 906 height 375
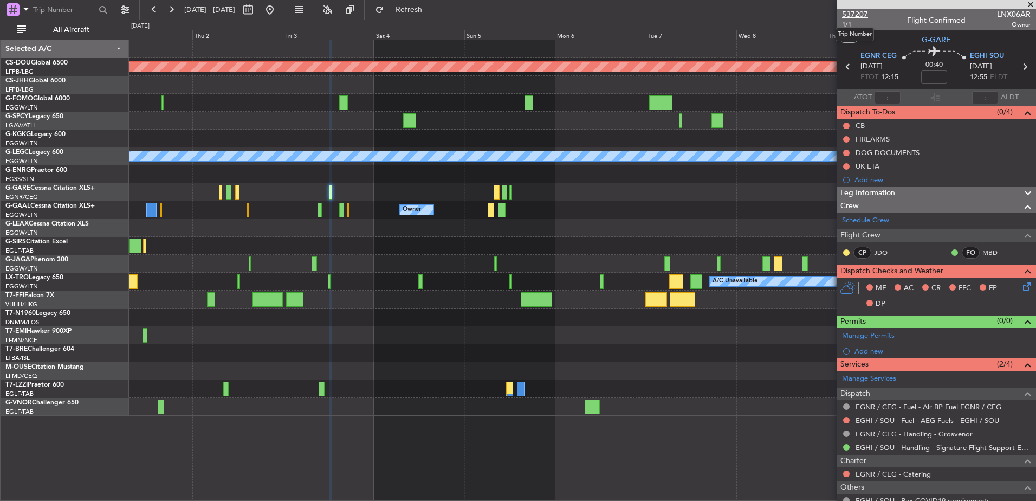
click at [827, 14] on span "537207" at bounding box center [855, 14] width 26 height 11
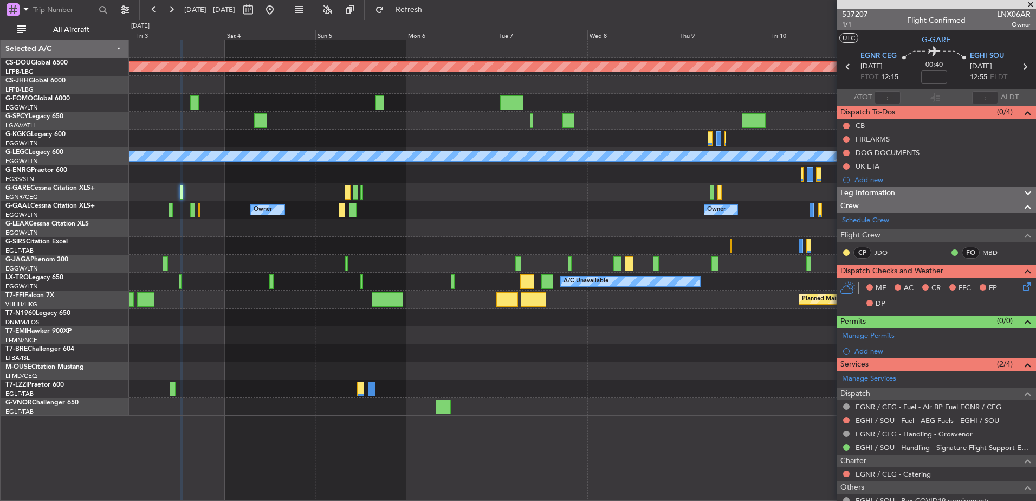
click at [166, 341] on div "Planned Maint London ([GEOGRAPHIC_DATA]) A/C Unavailable [GEOGRAPHIC_DATA] (Ata…" at bounding box center [582, 227] width 906 height 375
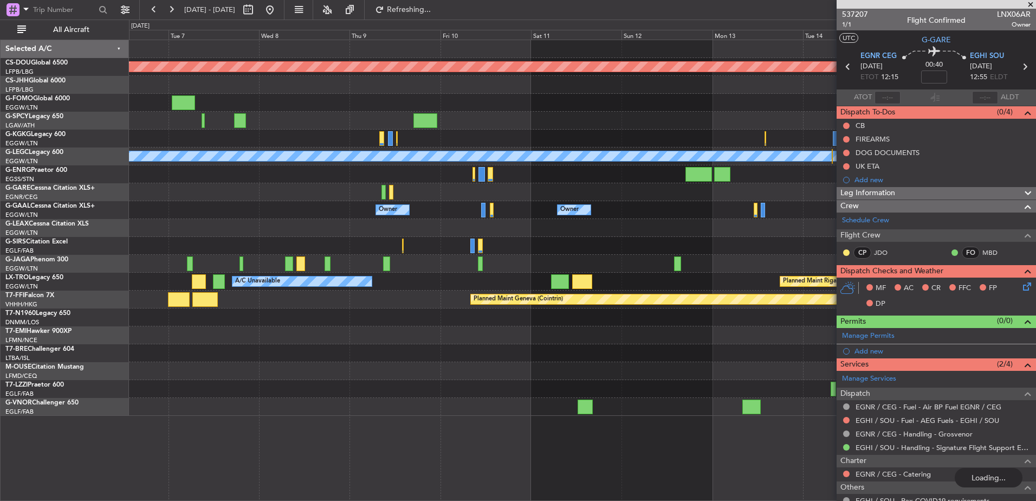
click at [228, 336] on div at bounding box center [582, 335] width 906 height 18
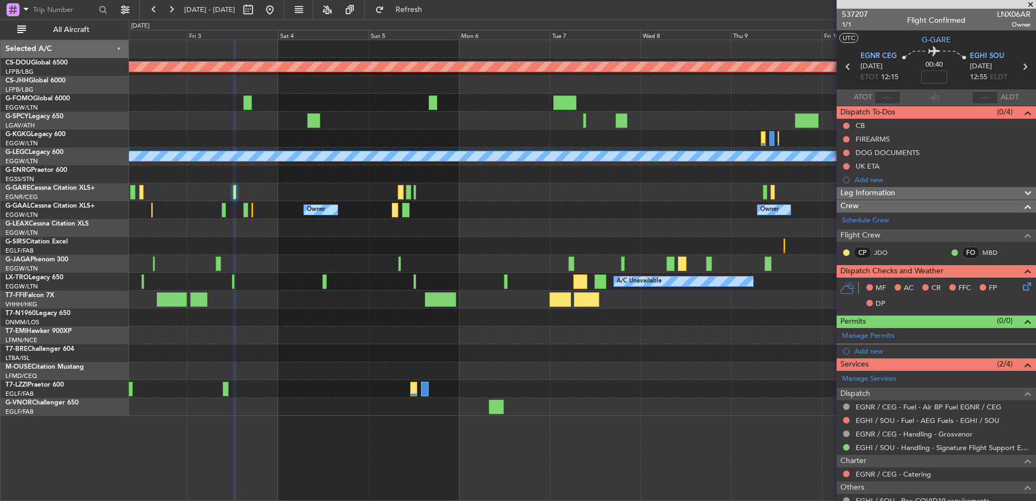
click at [827, 374] on fb-app "[DATE] - [DATE] Refresh Quick Links All Aircraft Planned Maint [GEOGRAPHIC_DATA…" at bounding box center [518, 254] width 1036 height 493
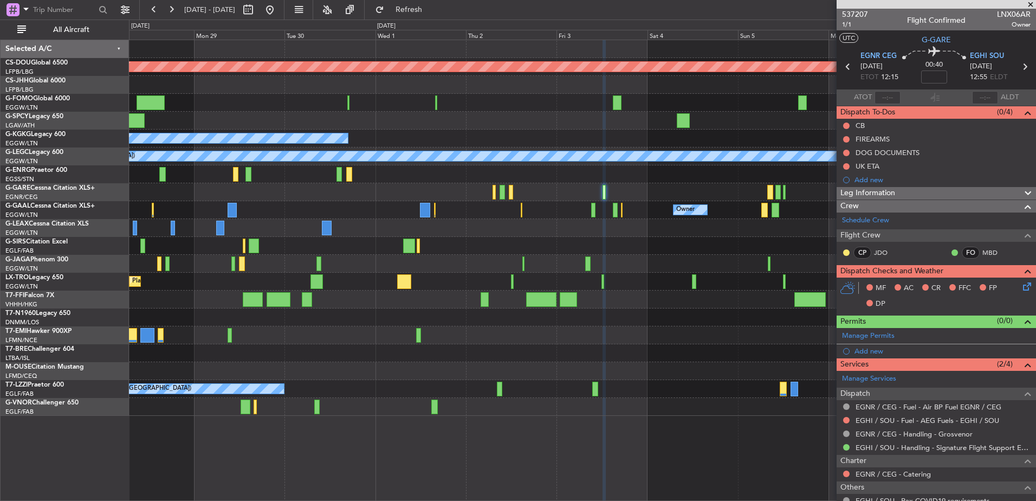
click at [671, 359] on div at bounding box center [582, 353] width 906 height 18
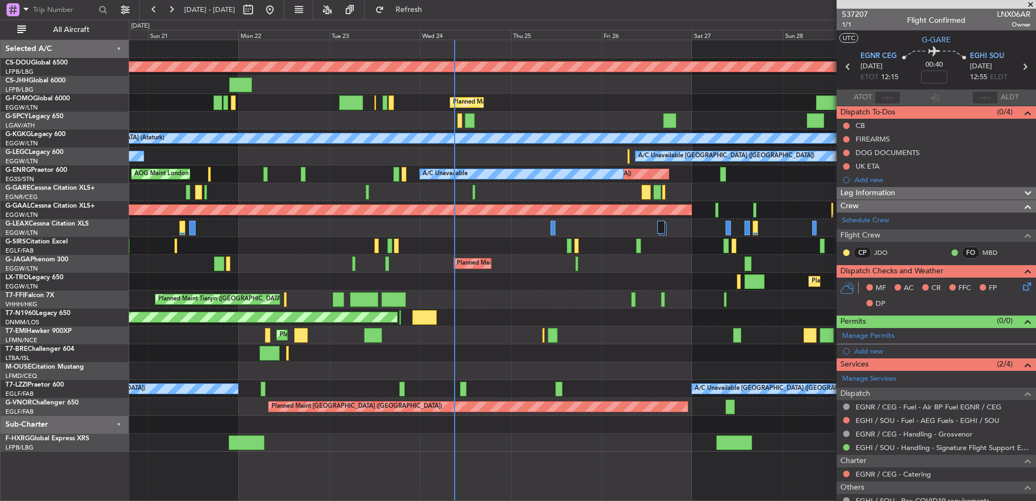
click at [315, 311] on div "Planned Maint London (Biggin Hill) Planned Maint Paris (Le Bourget) Owner Plann…" at bounding box center [582, 245] width 906 height 411
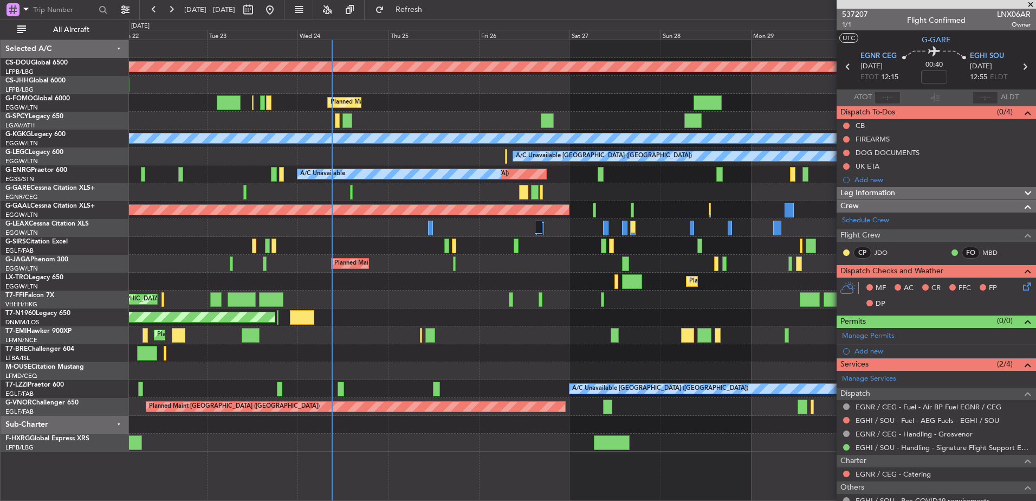
click at [307, 274] on div "Planned Maint London (Biggin Hill) Planned Maint London (Luton) A/C Unavailable…" at bounding box center [582, 245] width 906 height 411
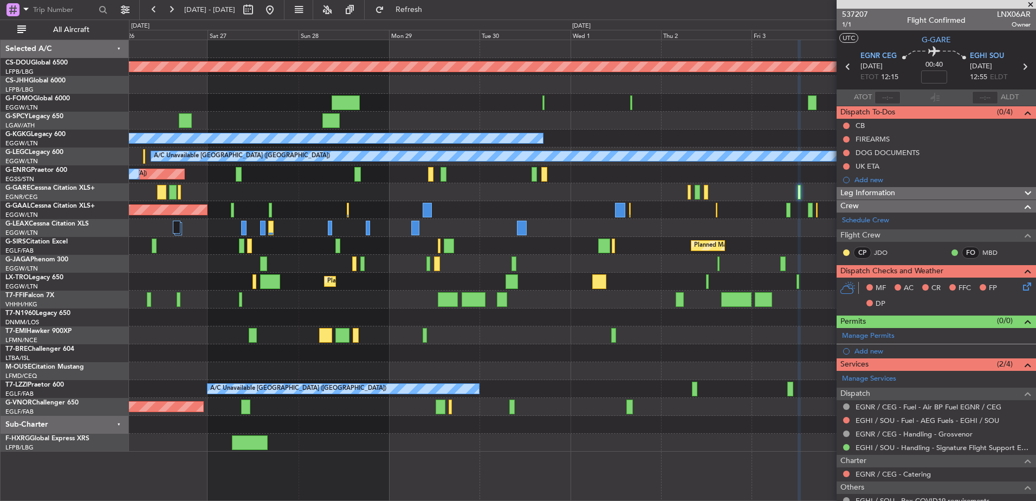
click at [232, 338] on div at bounding box center [582, 335] width 906 height 18
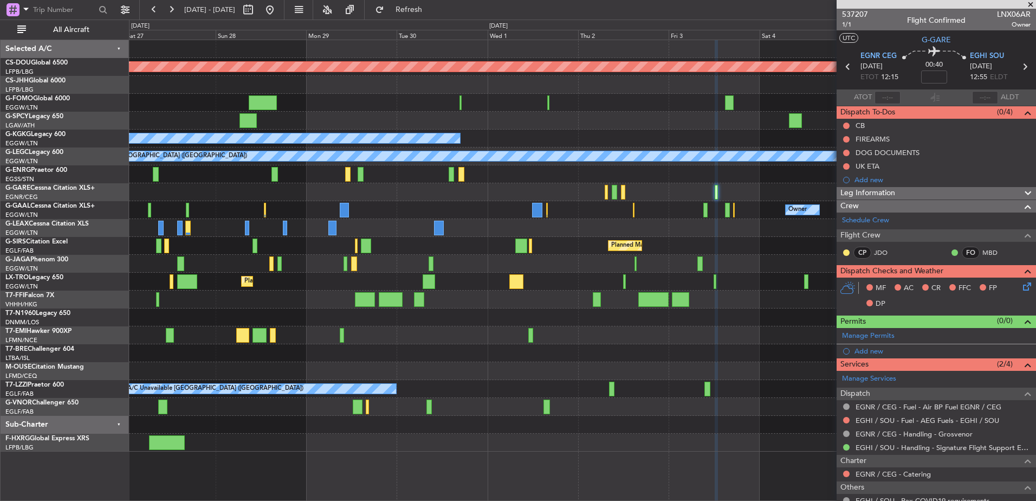
click at [560, 404] on div "Planned Maint [GEOGRAPHIC_DATA] ([GEOGRAPHIC_DATA])" at bounding box center [582, 407] width 906 height 18
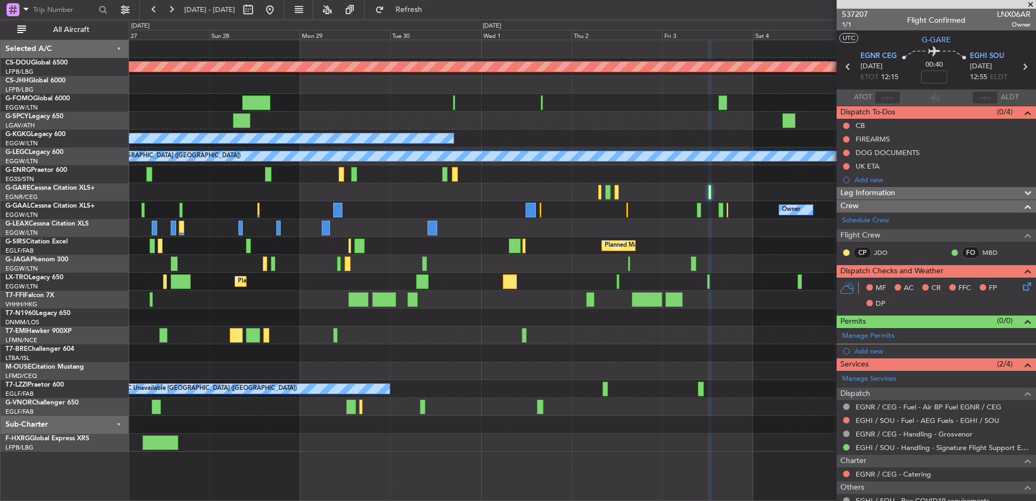
click at [120, 398] on div "Planned Maint London (Biggin Hill) Planned Maint London (Luton) A/C Unavailable…" at bounding box center [518, 260] width 1036 height 481
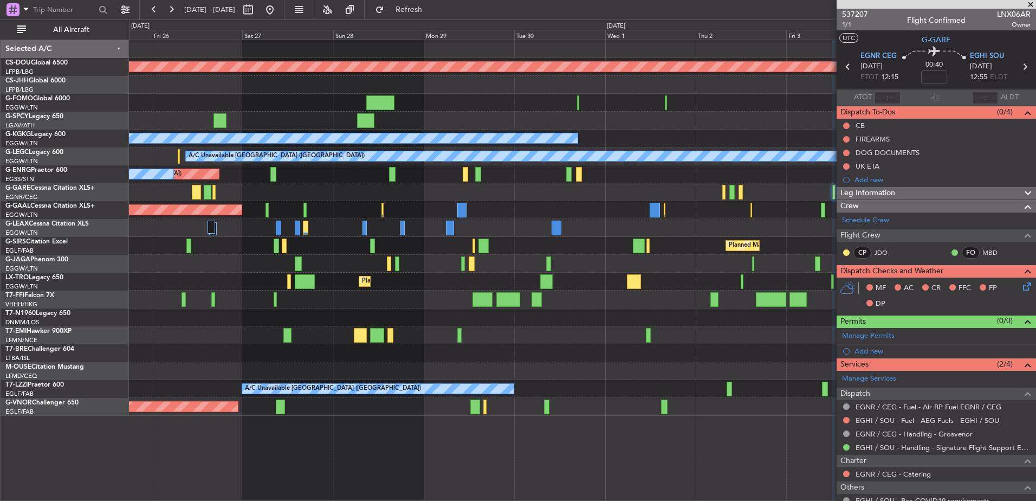
click at [465, 500] on html "28 Sep 2025 - 08 Oct 2025 Refresh Quick Links All Aircraft Planned Maint London…" at bounding box center [518, 250] width 1036 height 501
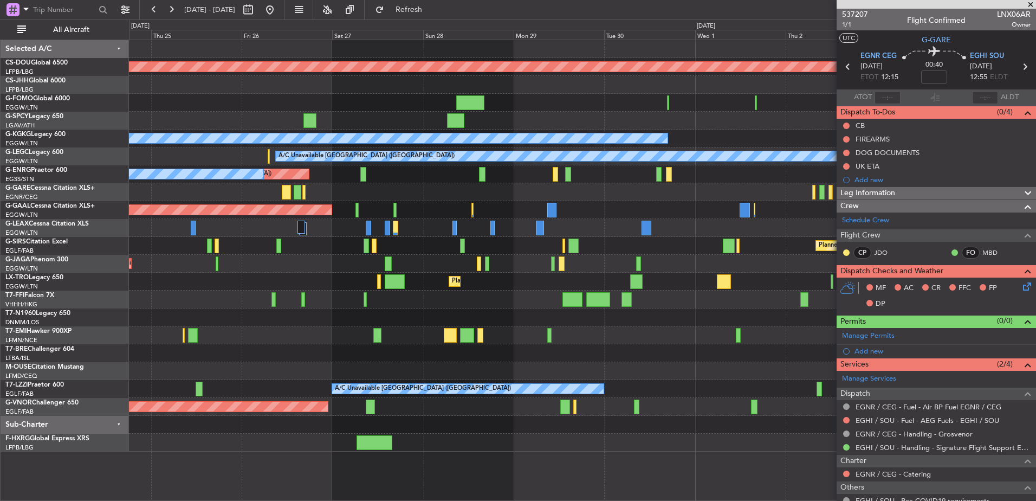
click at [184, 417] on div "Planned Maint London (Biggin Hill) Planned Maint London (Luton) A/C Unavailable…" at bounding box center [582, 270] width 907 height 461
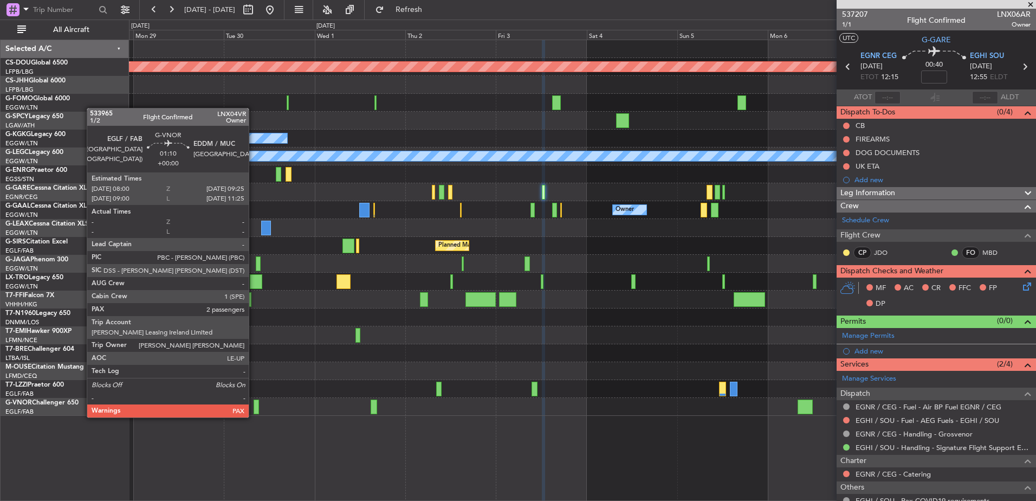
click at [256, 406] on div at bounding box center [256, 406] width 5 height 15
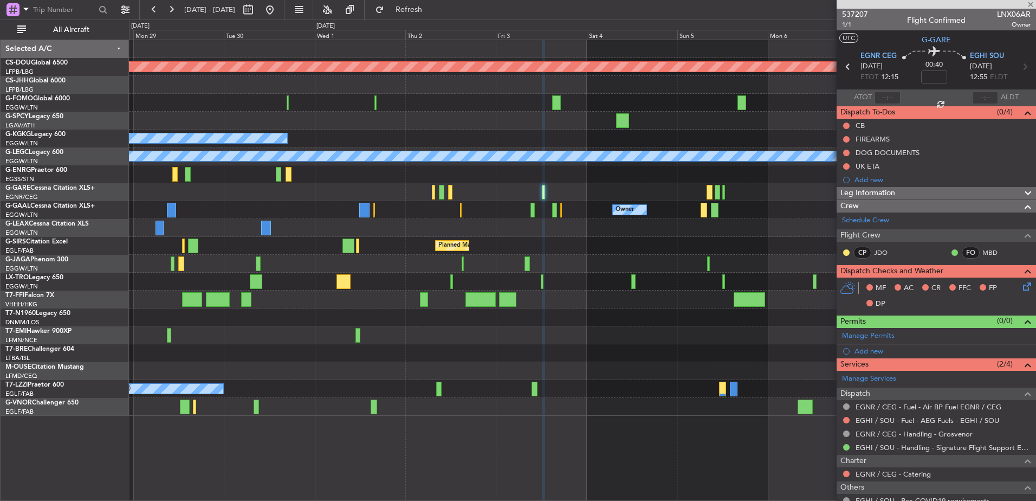
type input "10"
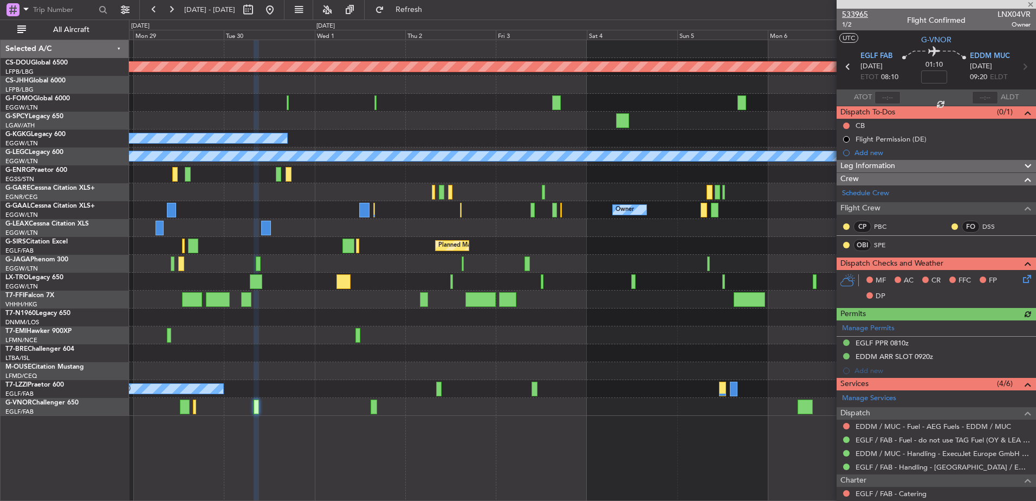
click at [865, 15] on span "533965" at bounding box center [855, 14] width 26 height 11
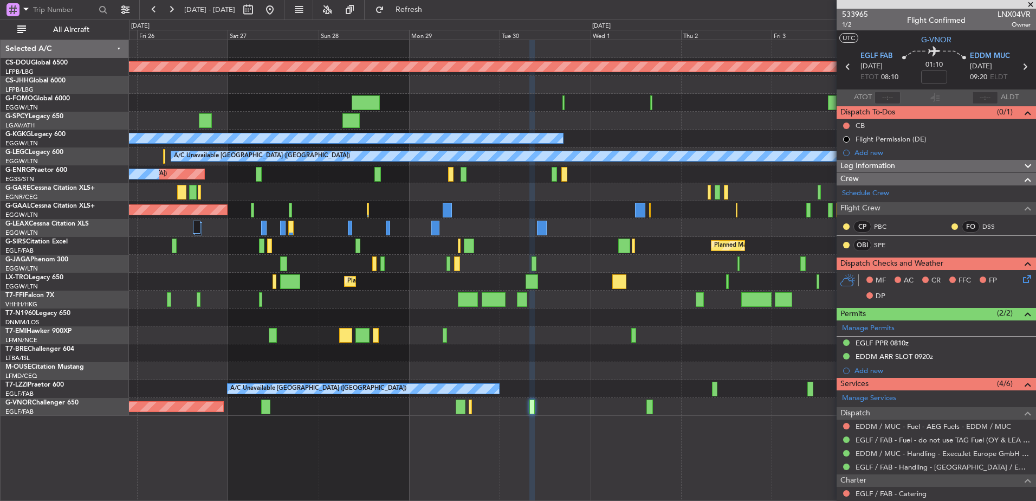
click at [566, 397] on div "A/C Unavailable [GEOGRAPHIC_DATA] ([GEOGRAPHIC_DATA])" at bounding box center [582, 389] width 906 height 18
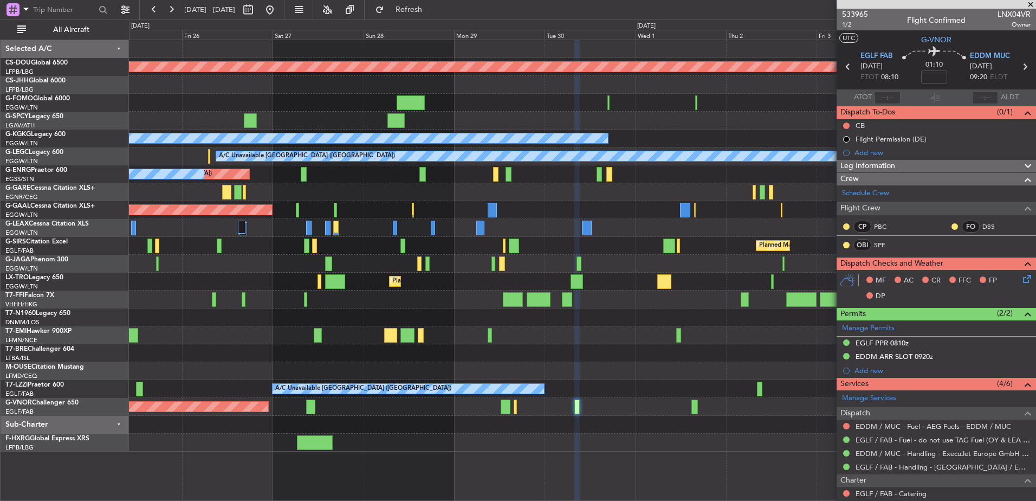
click at [337, 377] on div at bounding box center [582, 371] width 906 height 18
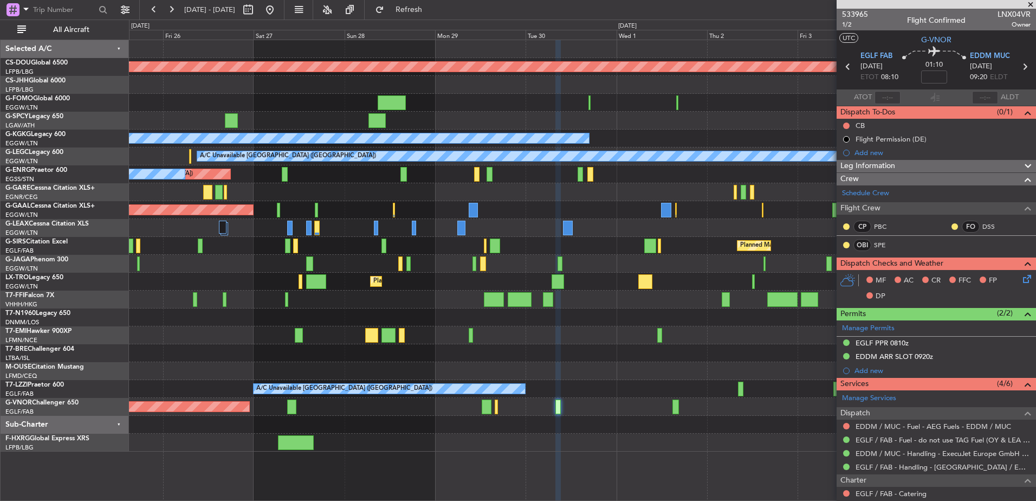
click at [490, 362] on div at bounding box center [582, 371] width 906 height 18
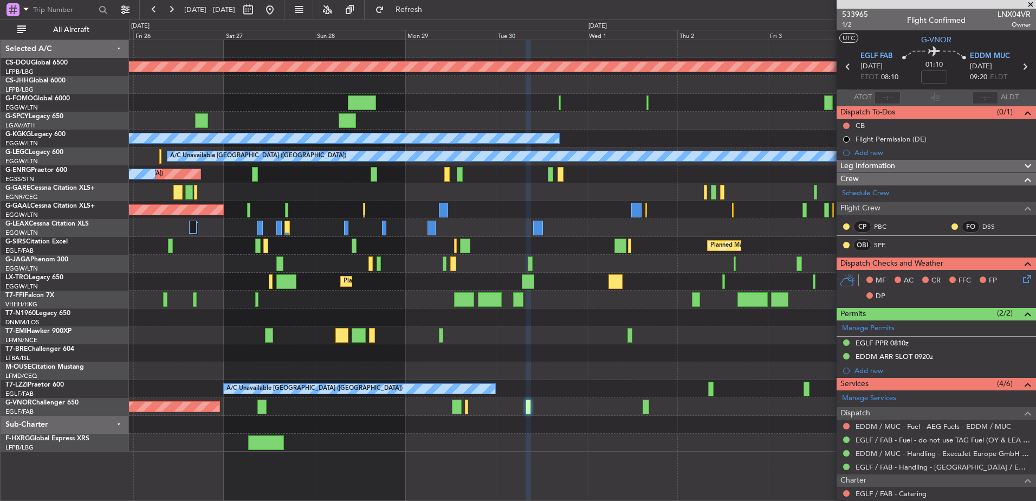
click at [762, 376] on div "Planned Maint London (Biggin Hill) Planned Maint London (Luton) A/C Unavailable…" at bounding box center [582, 245] width 906 height 411
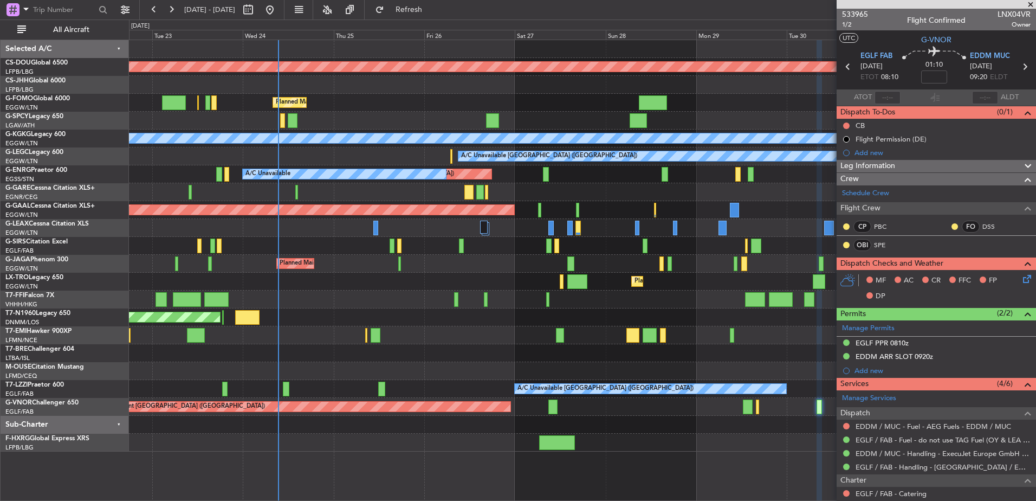
click at [494, 348] on div at bounding box center [582, 353] width 906 height 18
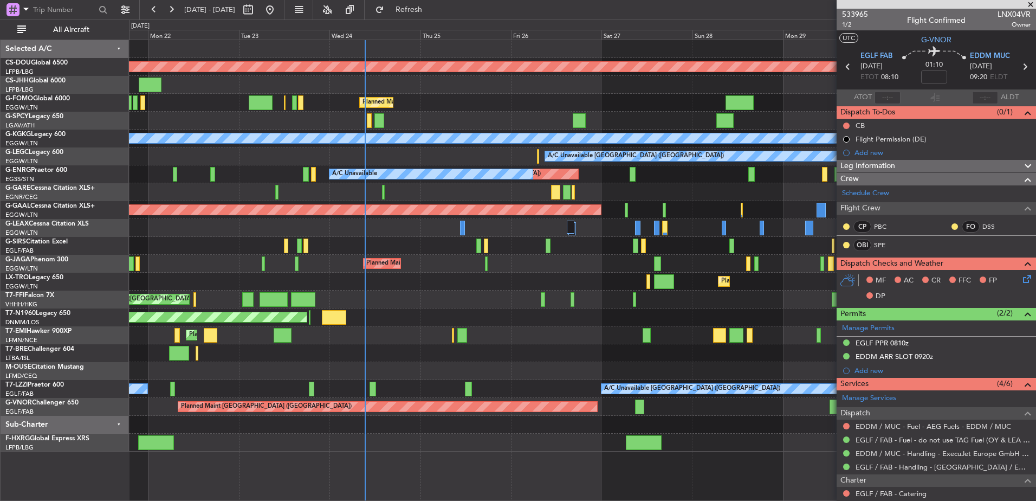
click at [497, 289] on div "Planned Maint [GEOGRAPHIC_DATA] ([GEOGRAPHIC_DATA])" at bounding box center [582, 282] width 906 height 18
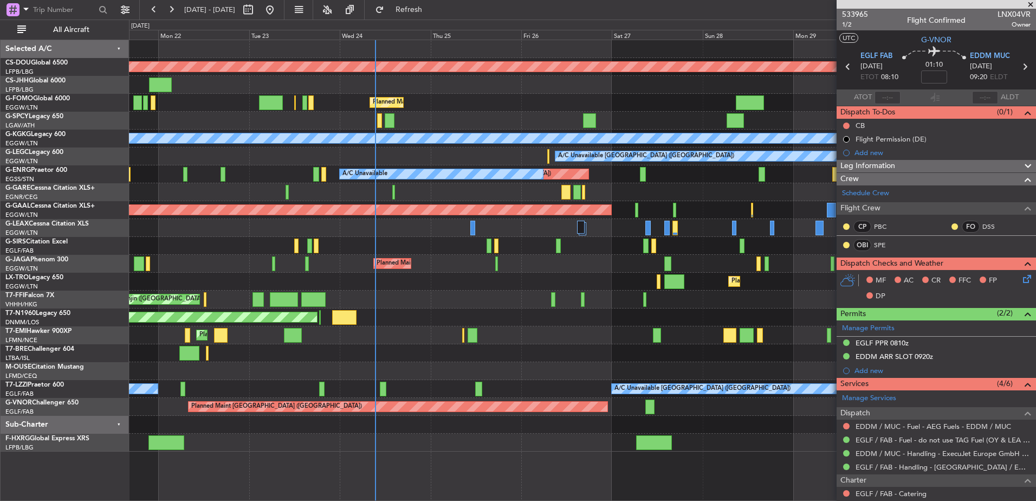
click at [445, 104] on div "Planned Maint [GEOGRAPHIC_DATA] ([GEOGRAPHIC_DATA])" at bounding box center [582, 103] width 906 height 18
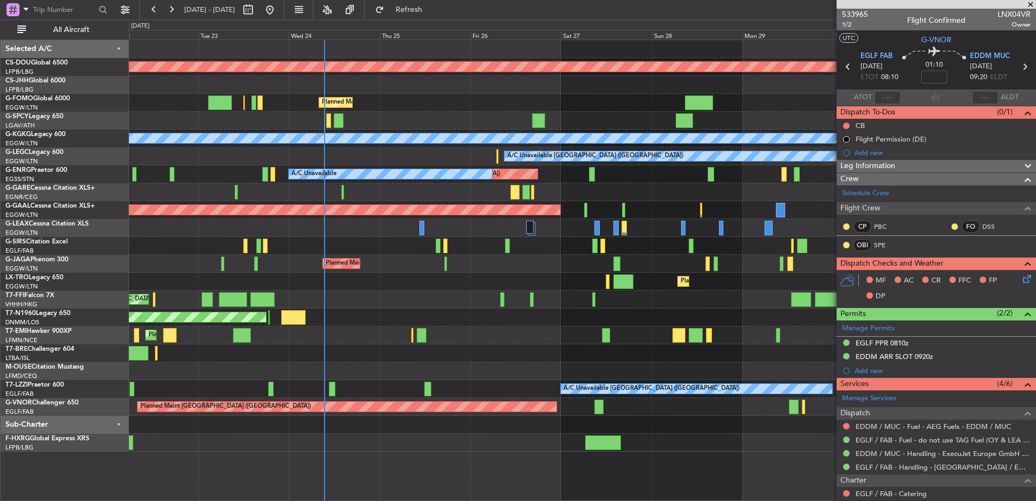
click at [529, 337] on div "Planned Maint London (Biggin Hill) Planned Maint London (Luton) A/C Unavailable…" at bounding box center [582, 245] width 906 height 411
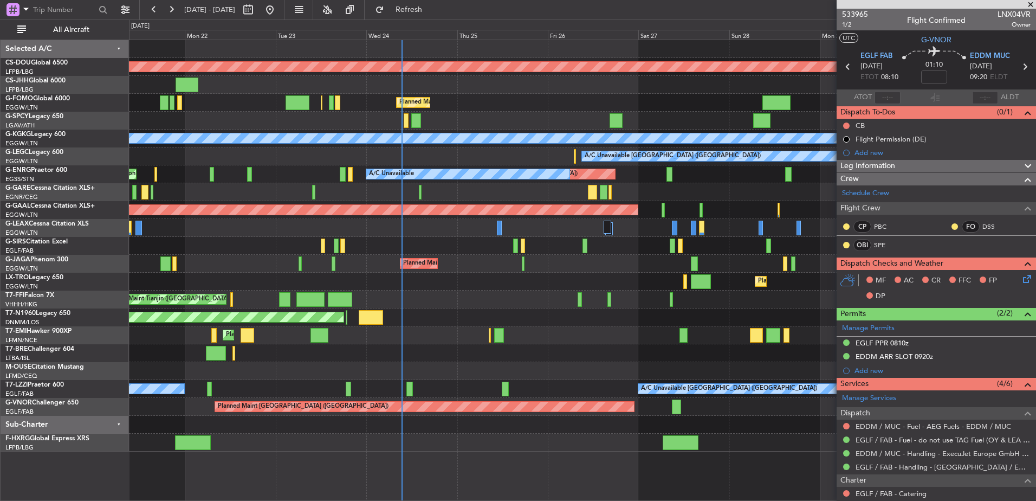
click at [444, 372] on div at bounding box center [582, 371] width 906 height 18
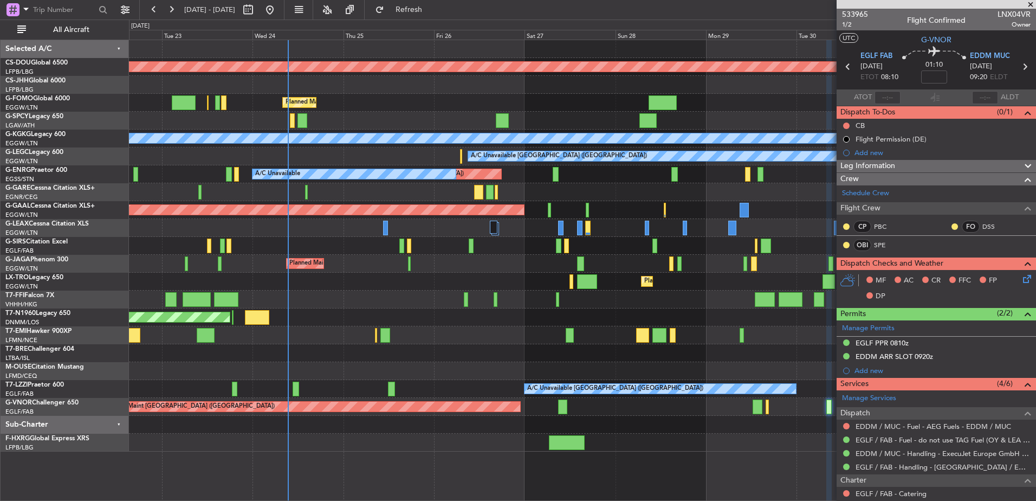
click at [401, 390] on div "Planned Maint London (Biggin Hill) Planned Maint London (Luton) A/C Unavailable…" at bounding box center [582, 245] width 906 height 411
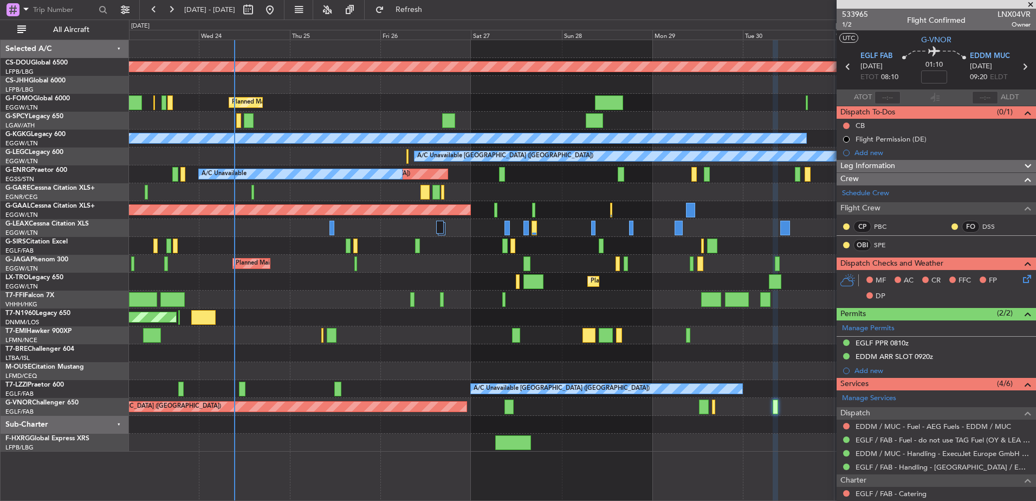
click at [514, 349] on div "Planned Maint London (Biggin Hill) Planned Maint London (Luton) A/C Unavailable…" at bounding box center [582, 245] width 906 height 411
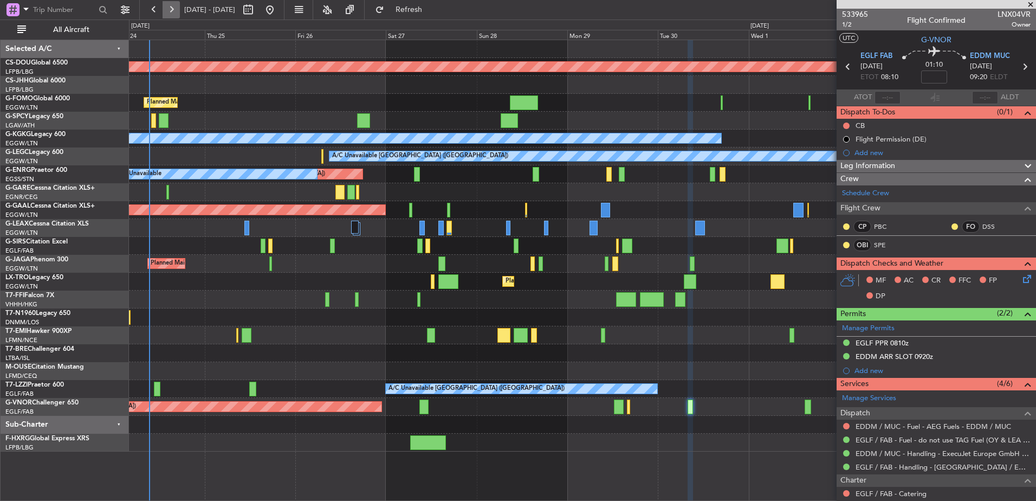
click at [175, 3] on button at bounding box center [171, 9] width 17 height 17
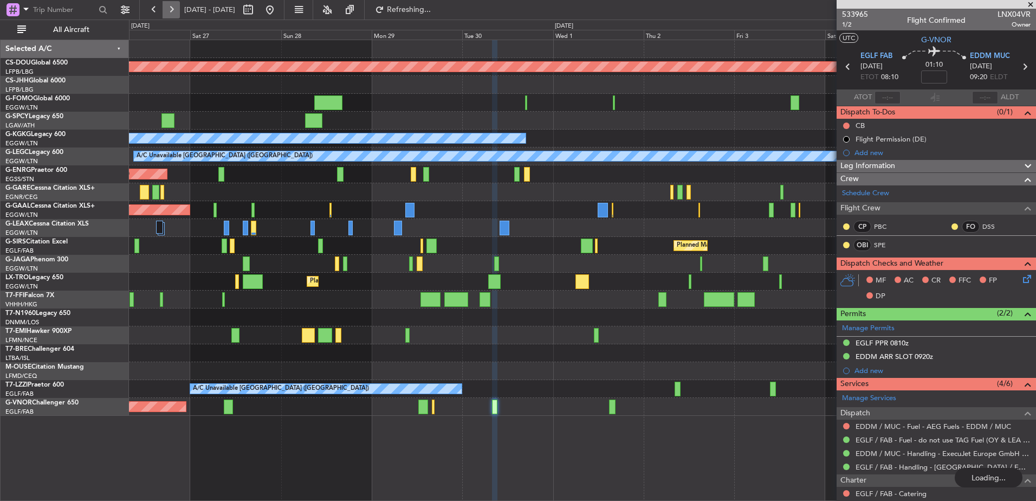
click at [175, 3] on button at bounding box center [171, 9] width 17 height 17
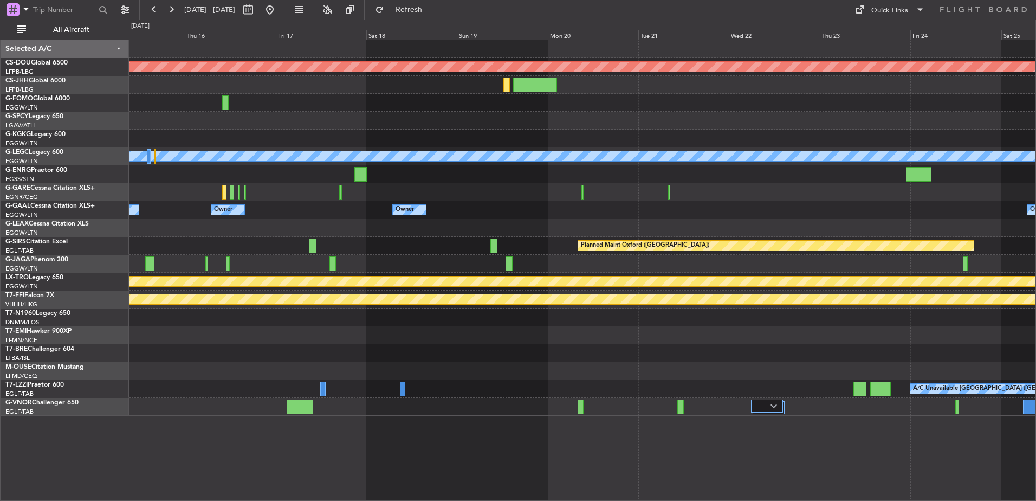
click at [517, 390] on div "Planned Maint London (Biggin Hill) A/C Unavailable London (Luton) Owner Owner N…" at bounding box center [582, 227] width 906 height 375
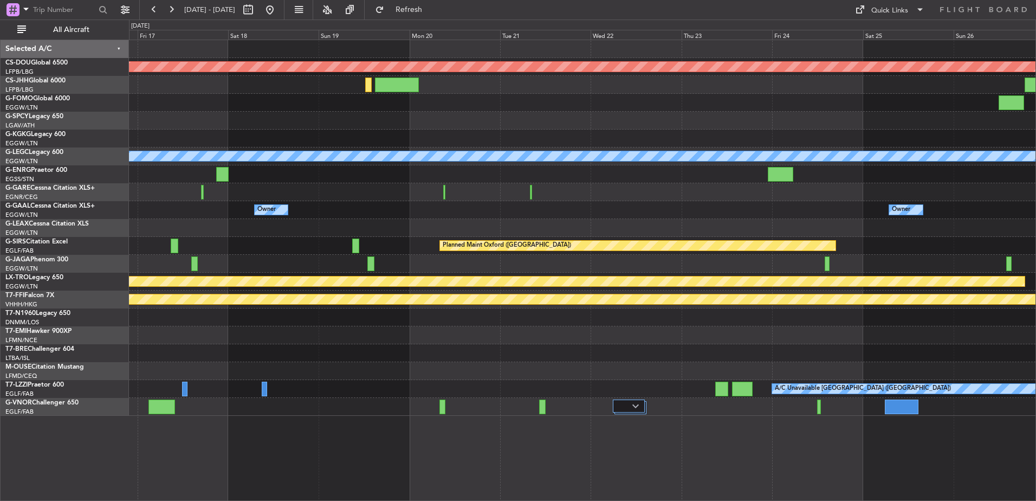
click at [444, 381] on div "A/C Unavailable [GEOGRAPHIC_DATA] ([GEOGRAPHIC_DATA])" at bounding box center [582, 389] width 906 height 18
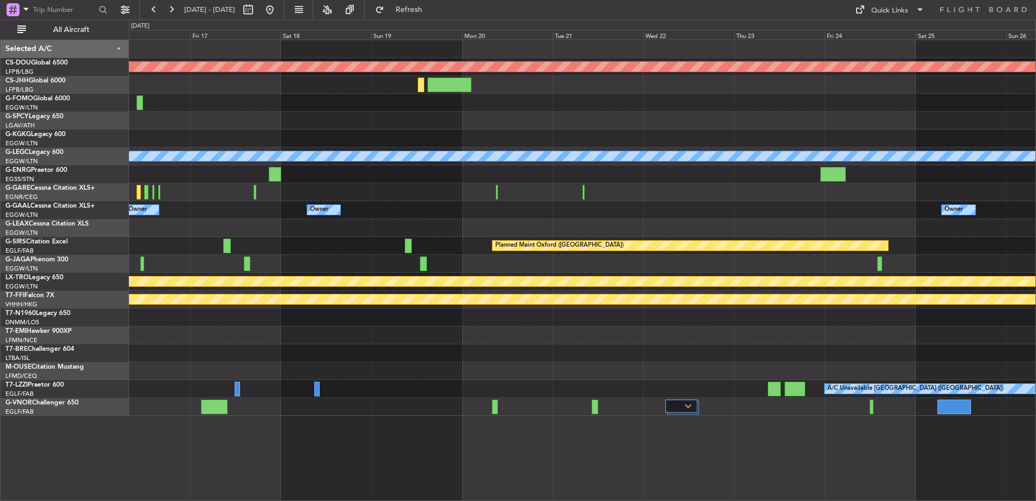
click at [347, 400] on div "Planned Maint London (Biggin Hill) A/C Unavailable London (Luton) Owner Owner N…" at bounding box center [582, 227] width 906 height 375
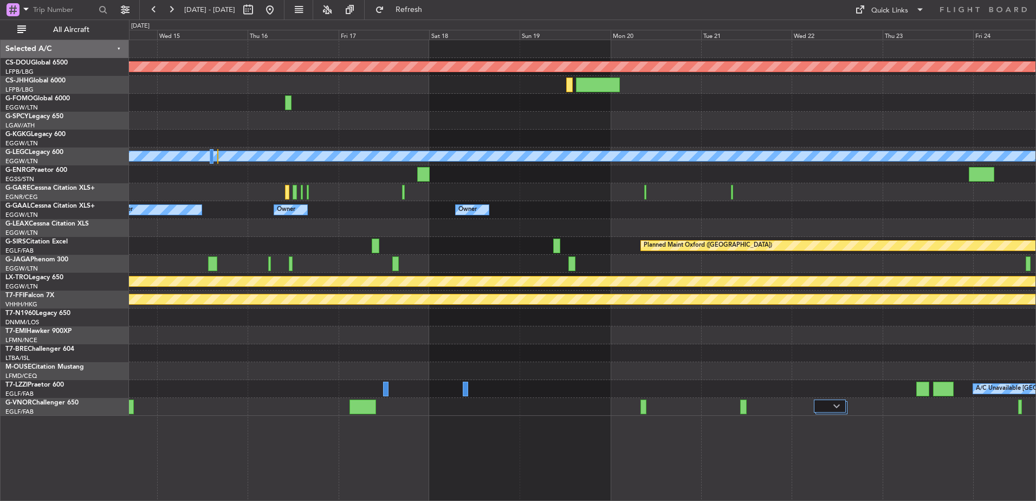
click at [484, 455] on div "Planned Maint London (Biggin Hill) A/C Unavailable London (Luton) Owner No Crew…" at bounding box center [582, 270] width 907 height 461
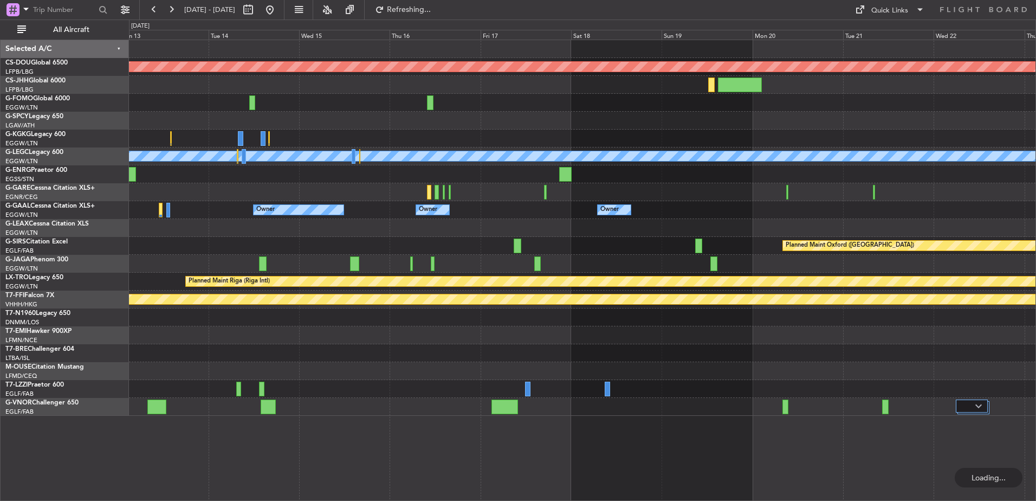
click at [635, 476] on div "Planned Maint London (Biggin Hill) A/C Unavailable London (Luton) Owner No Crew…" at bounding box center [582, 270] width 907 height 461
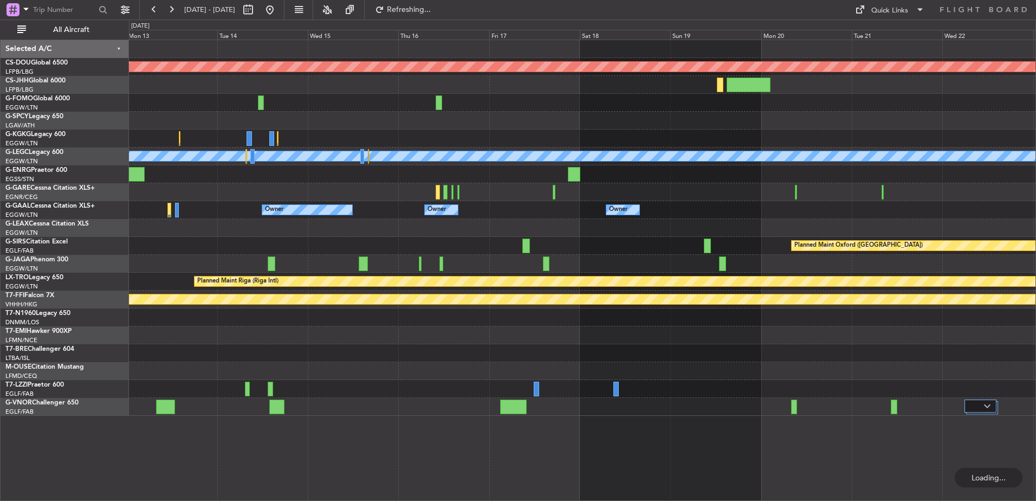
click at [497, 441] on div "Planned Maint London (Biggin Hill) A/C Unavailable London (Luton) Owner No Crew…" at bounding box center [582, 270] width 907 height 461
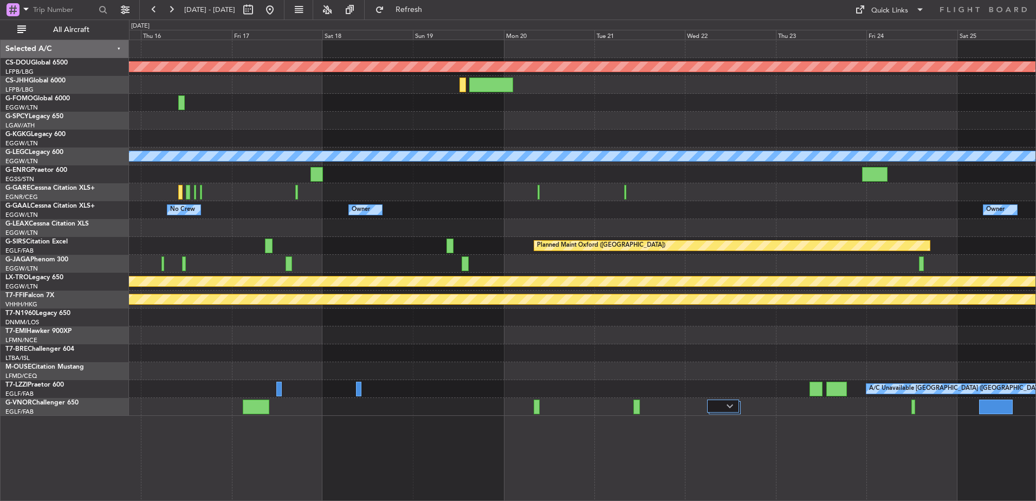
click at [504, 447] on div "Planned Maint London (Biggin Hill) A/C Unavailable London (Luton) Owner No Crew…" at bounding box center [582, 270] width 907 height 461
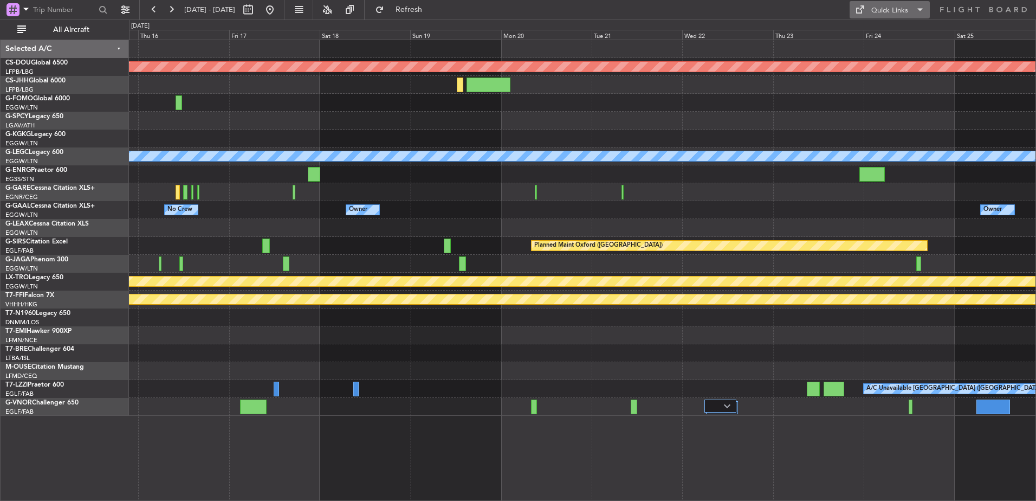
click at [892, 14] on div "Quick Links" at bounding box center [889, 10] width 37 height 11
click at [881, 33] on button "Trip Builder" at bounding box center [890, 36] width 81 height 26
click at [278, 10] on button at bounding box center [269, 9] width 17 height 17
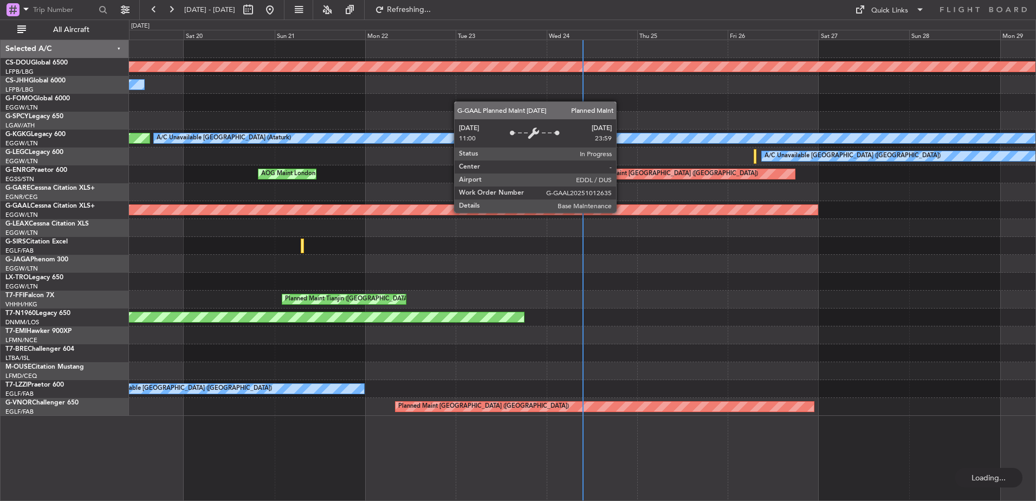
click at [221, 215] on div "Planned Maint Dusseldorf" at bounding box center [582, 210] width 906 height 18
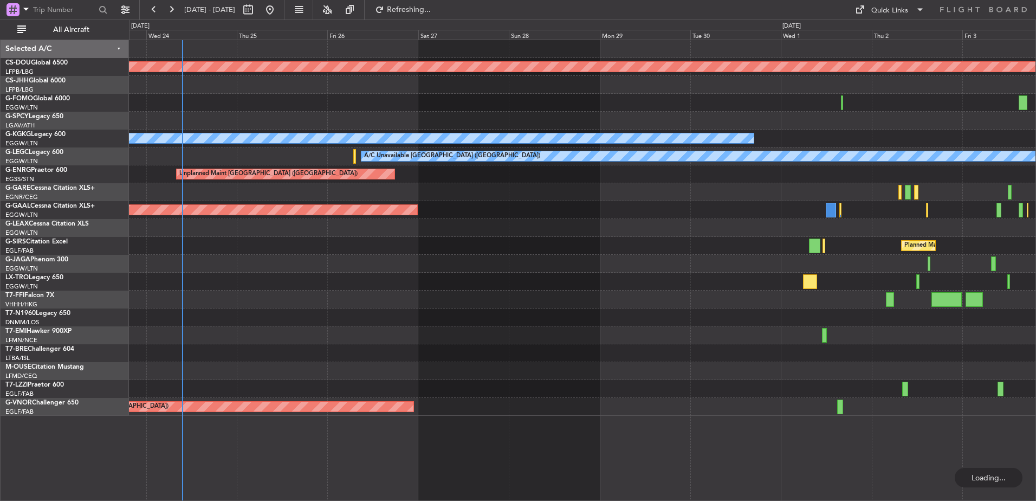
click at [232, 241] on div "Planned Maint [GEOGRAPHIC_DATA] ([GEOGRAPHIC_DATA])" at bounding box center [582, 246] width 906 height 18
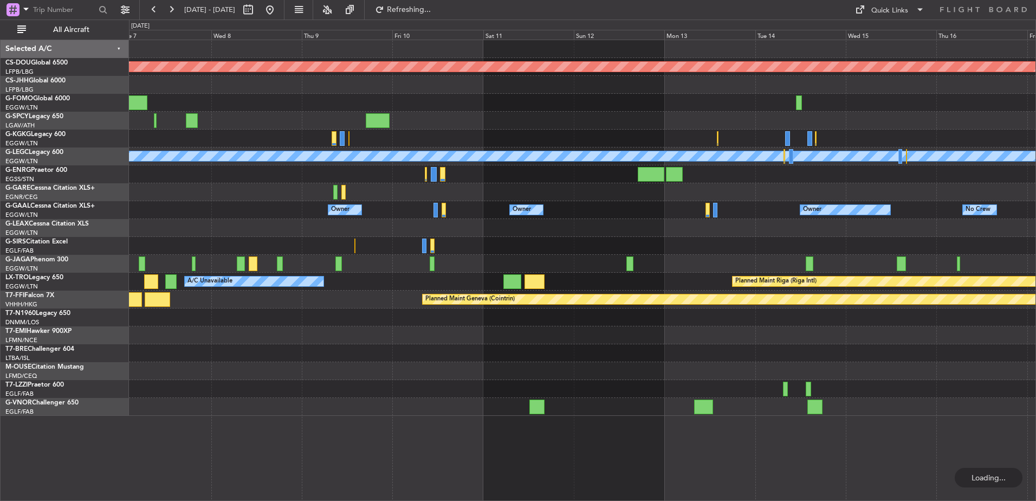
click at [96, 249] on div "Planned Maint London (Biggin Hill) A/C Unavailable London (Luton) Owner No Crew…" at bounding box center [518, 260] width 1036 height 481
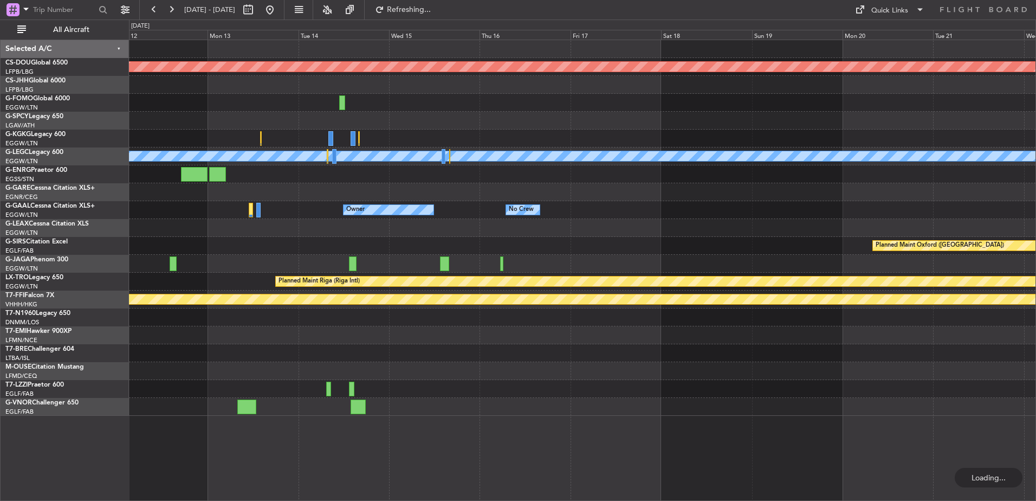
click at [196, 261] on div "Planned Maint London (Biggin Hill) A/C Unavailable London (Luton) Owner No Crew…" at bounding box center [582, 227] width 906 height 375
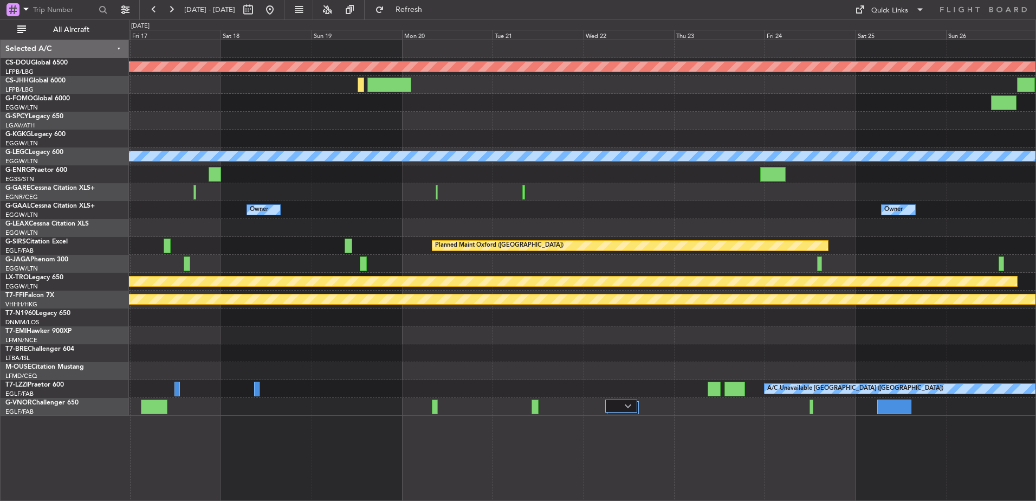
click at [501, 416] on div "Planned Maint London (Biggin Hill) A/C Unavailable London (Luton) Owner Owner O…" at bounding box center [582, 270] width 907 height 461
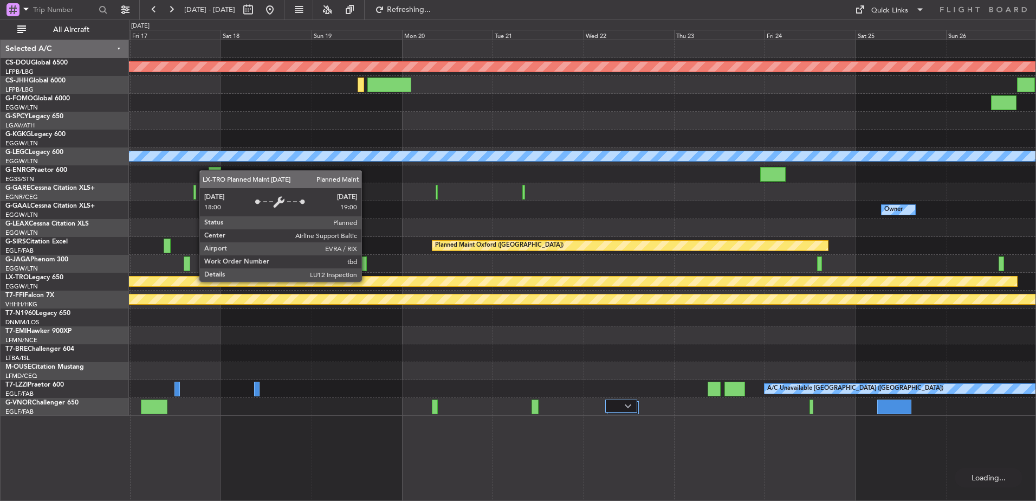
click at [659, 341] on div "Planned Maint London (Biggin Hill) A/C Unavailable London (Luton) Owner Owner O…" at bounding box center [582, 227] width 906 height 375
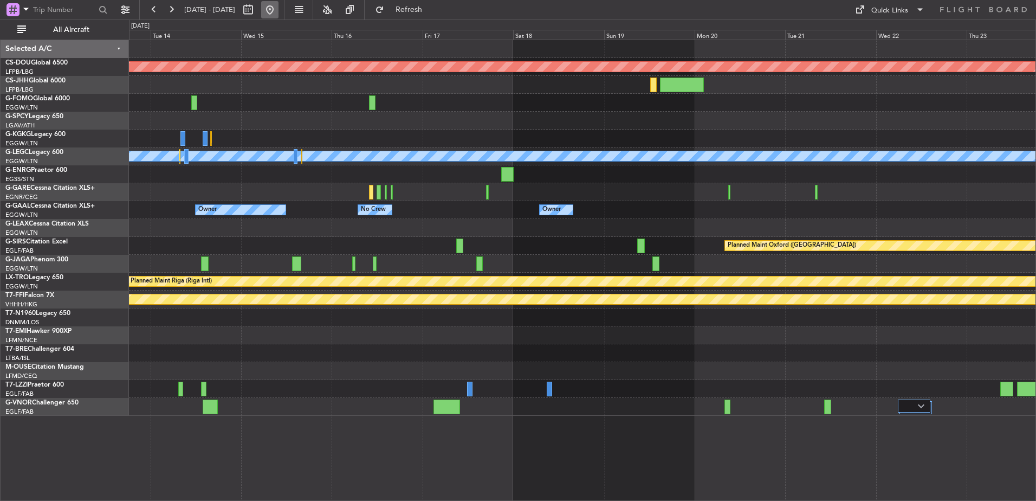
click at [278, 10] on button at bounding box center [269, 9] width 17 height 17
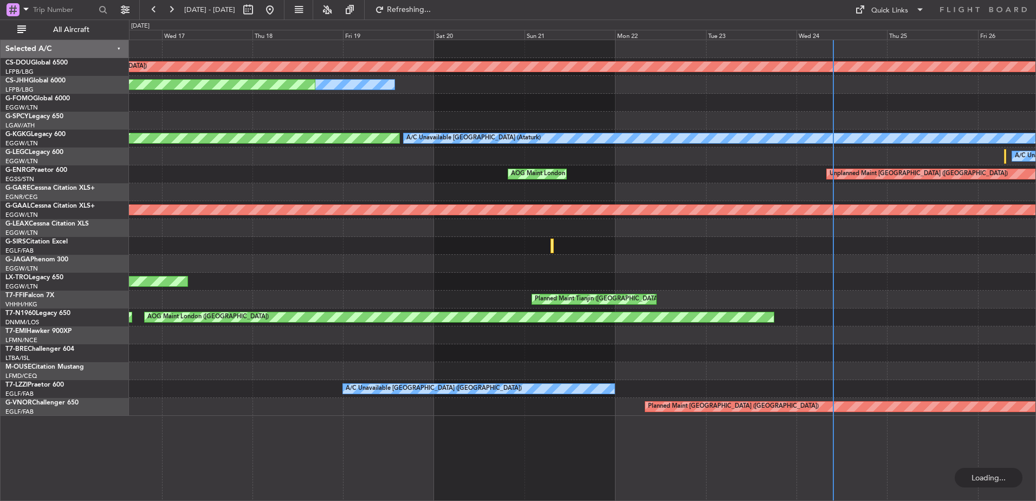
click at [790, 321] on div "Planned Maint London (Biggin Hill) Owner Planned Maint Paris (Le Bourget) A/C U…" at bounding box center [582, 227] width 906 height 375
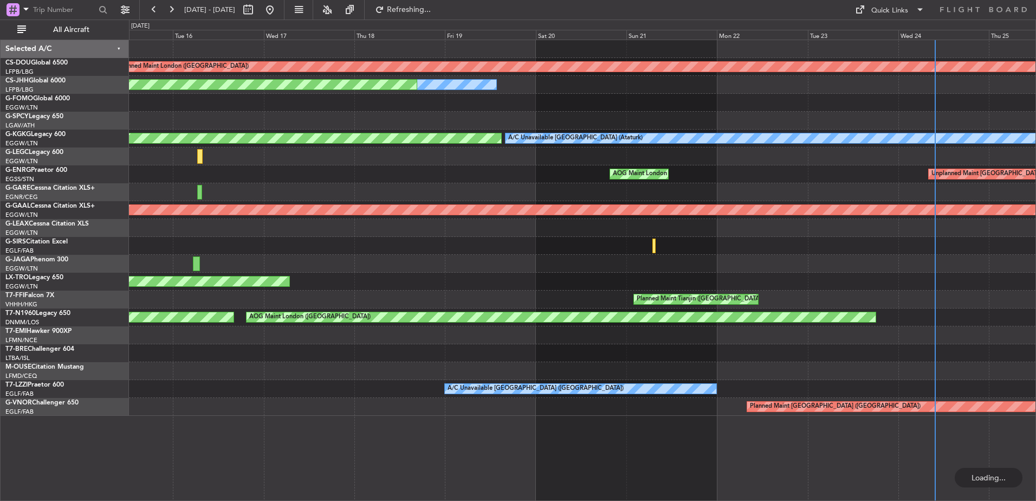
click at [614, 323] on div "Planned Maint London (Biggin Hill) Owner Planned Maint Paris (Le Bourget) A/C U…" at bounding box center [582, 227] width 906 height 375
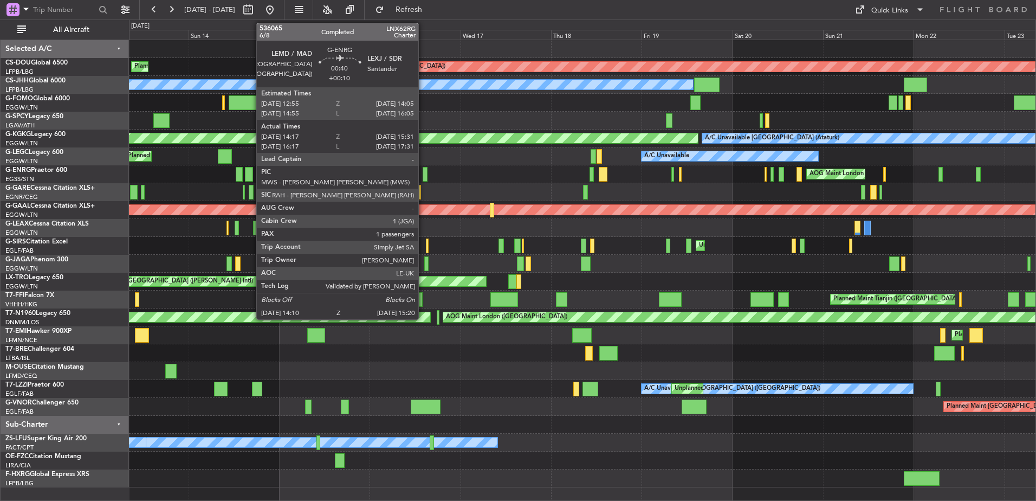
click at [423, 176] on div at bounding box center [425, 174] width 5 height 15
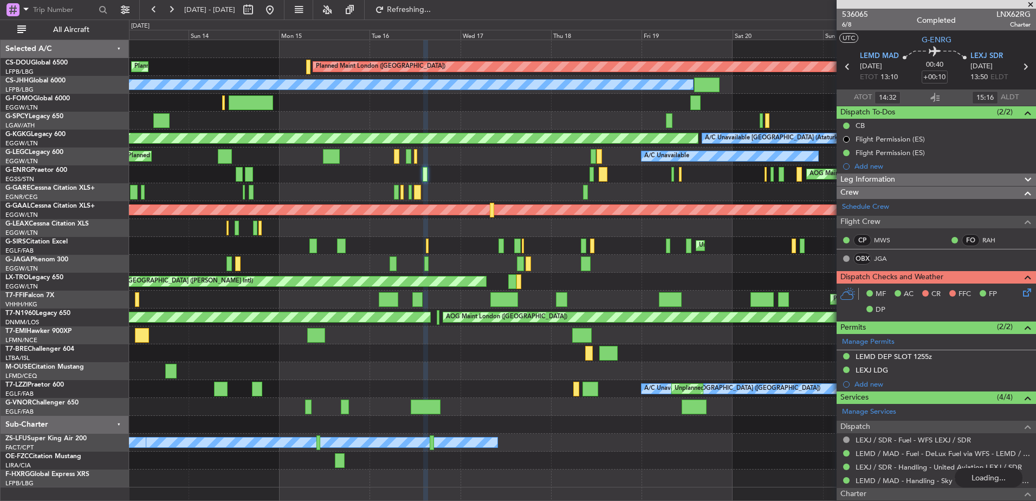
click at [515, 412] on div "Planned Maint [GEOGRAPHIC_DATA] ([GEOGRAPHIC_DATA])" at bounding box center [582, 407] width 906 height 18
click at [171, 5] on button at bounding box center [171, 9] width 17 height 17
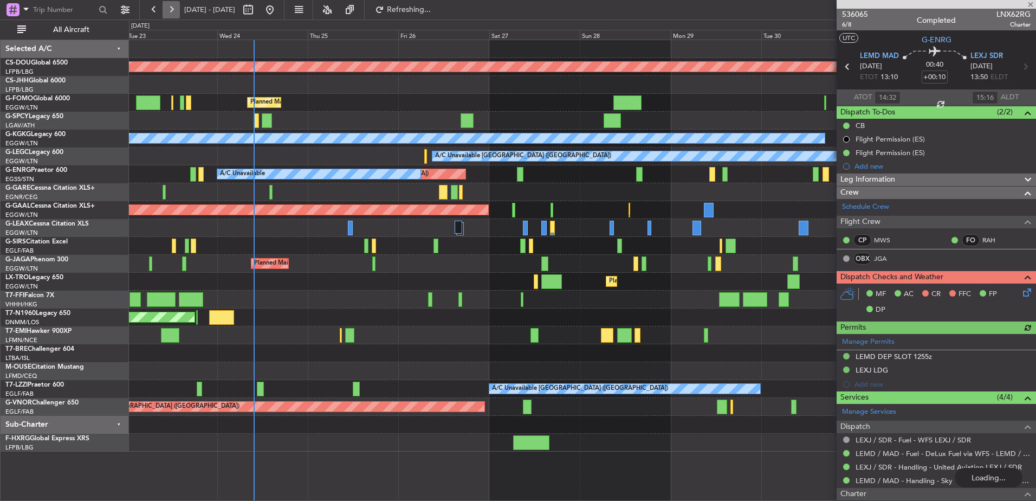
click at [172, 6] on button at bounding box center [171, 9] width 17 height 17
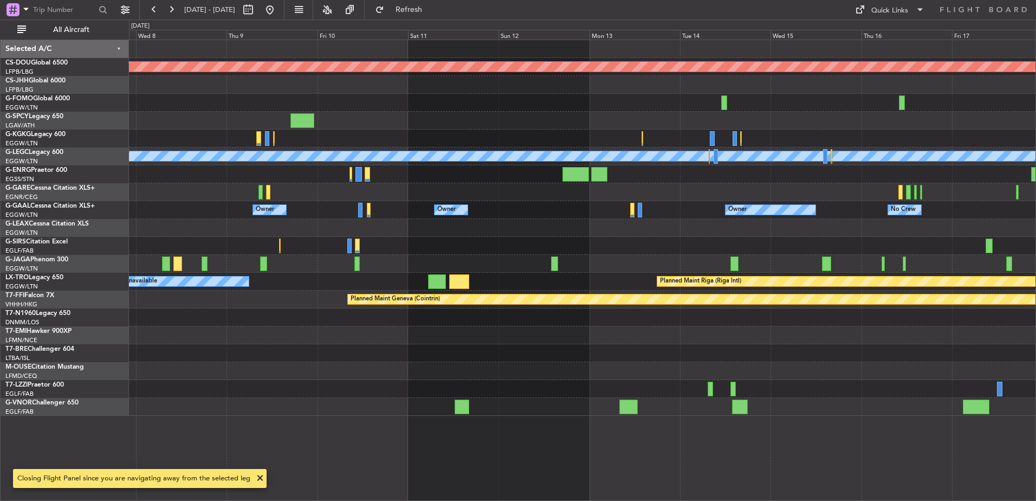
click at [336, 358] on div "Planned Maint London (Biggin Hill) A/C Unavailable London (Luton) Owner Owner O…" at bounding box center [582, 227] width 906 height 375
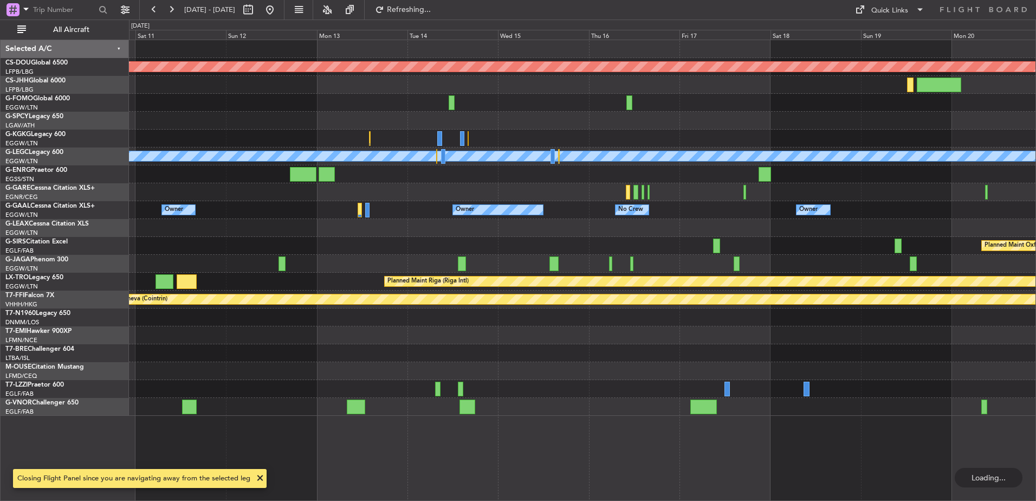
click at [334, 383] on div "Planned Maint London (Biggin Hill) A/C Unavailable London (Luton) Owner Owner O…" at bounding box center [582, 227] width 906 height 375
